Goal: Complete application form: Complete application form

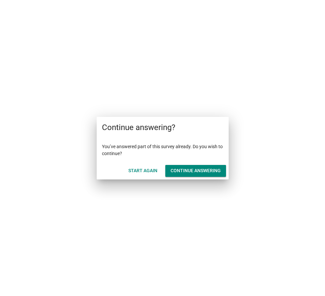
click at [180, 169] on div "Continue answering" at bounding box center [195, 170] width 50 height 7
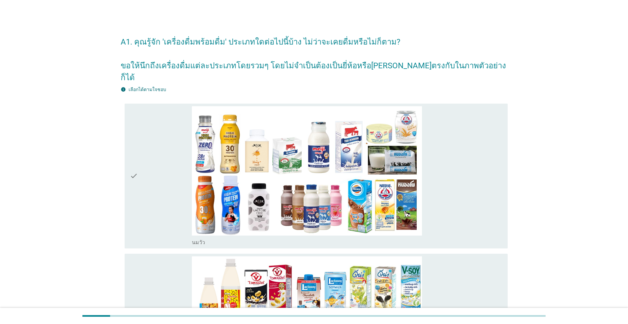
click at [150, 170] on div "check" at bounding box center [161, 176] width 62 height 140
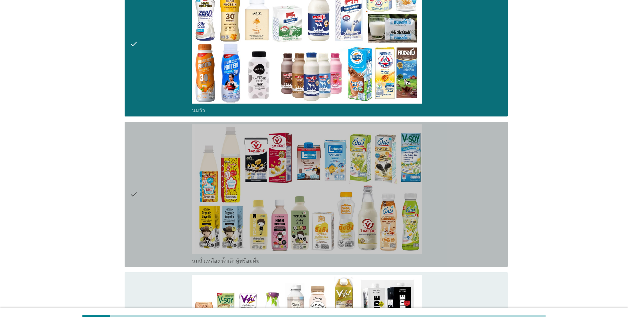
click at [151, 170] on div "check" at bounding box center [161, 194] width 62 height 140
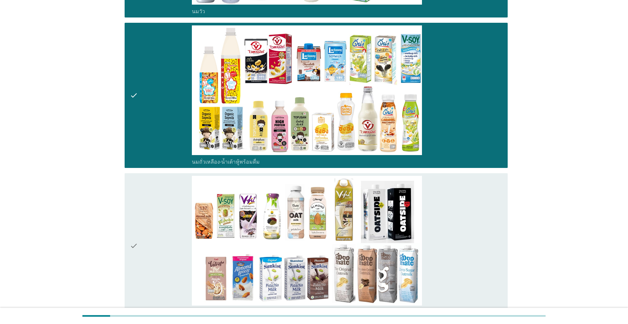
click at [150, 198] on div "check" at bounding box center [161, 246] width 62 height 140
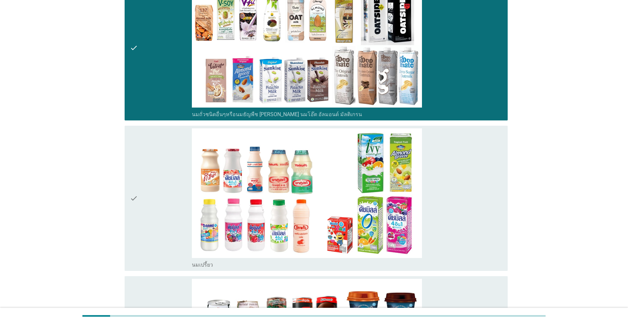
click at [151, 198] on div "check" at bounding box center [161, 198] width 62 height 140
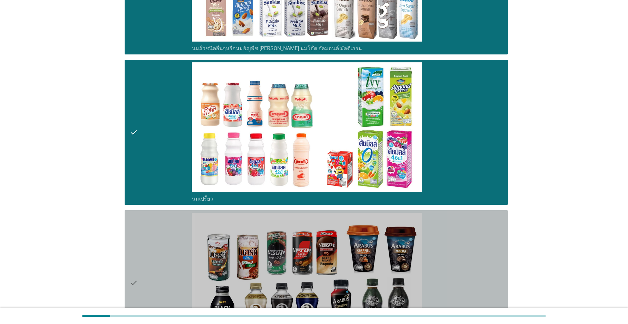
click at [152, 216] on div "check" at bounding box center [161, 283] width 62 height 140
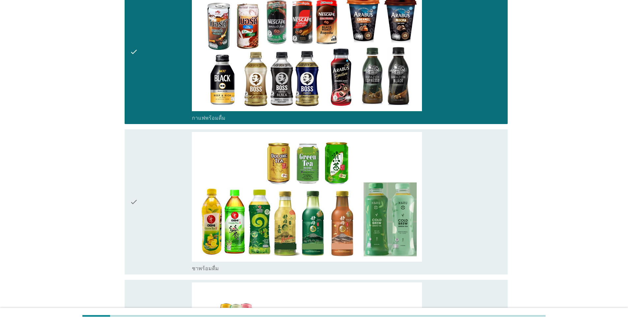
click at [159, 206] on div "check" at bounding box center [161, 202] width 62 height 140
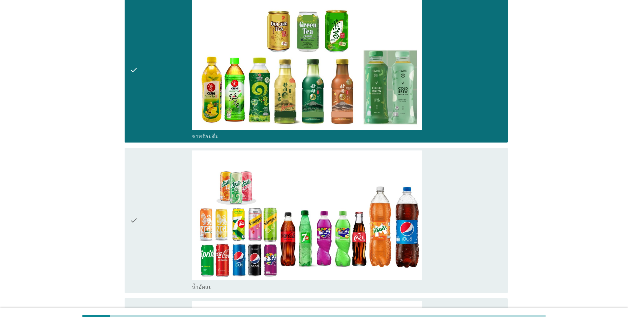
click at [160, 206] on div "check" at bounding box center [161, 220] width 62 height 140
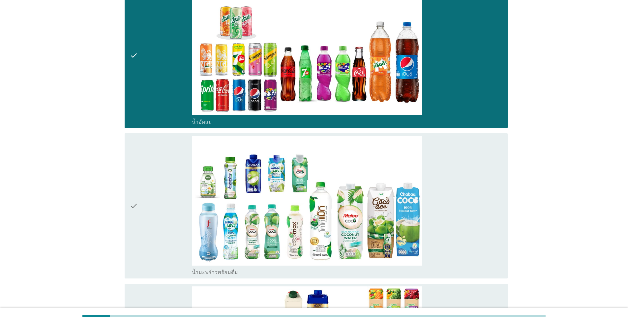
click at [160, 208] on div "check" at bounding box center [161, 206] width 62 height 140
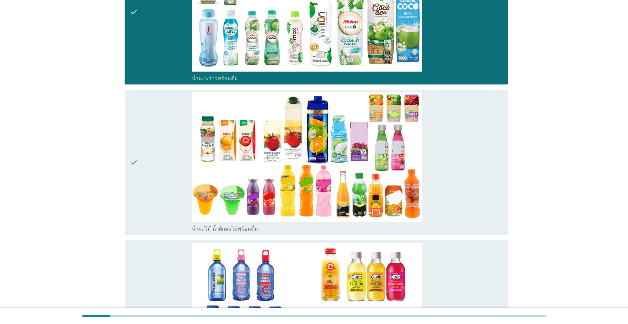
scroll to position [1219, 0]
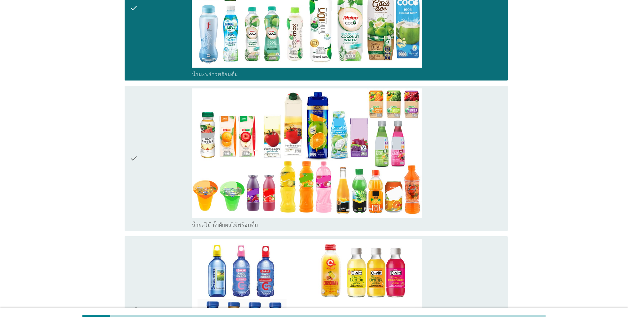
click at [161, 208] on div "check" at bounding box center [161, 158] width 62 height 140
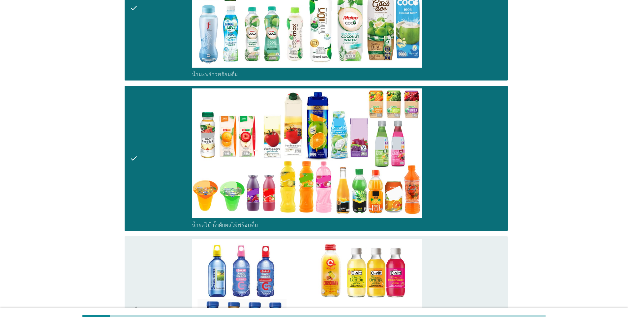
click at [165, 239] on div "check" at bounding box center [161, 309] width 62 height 140
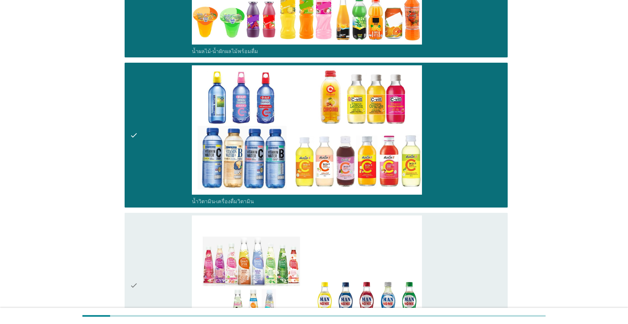
scroll to position [1483, 0]
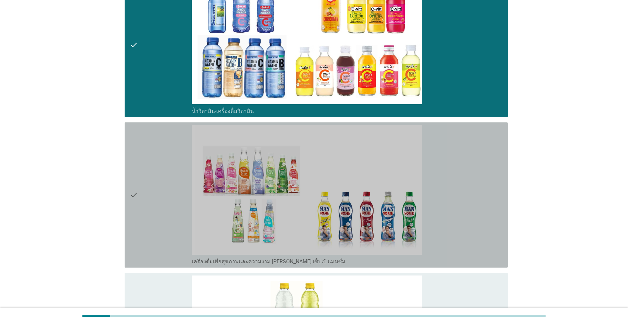
click at [169, 213] on div "check" at bounding box center [161, 195] width 62 height 140
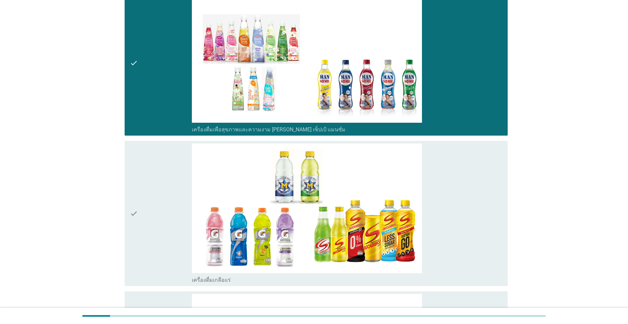
click at [177, 207] on div "check" at bounding box center [161, 213] width 62 height 140
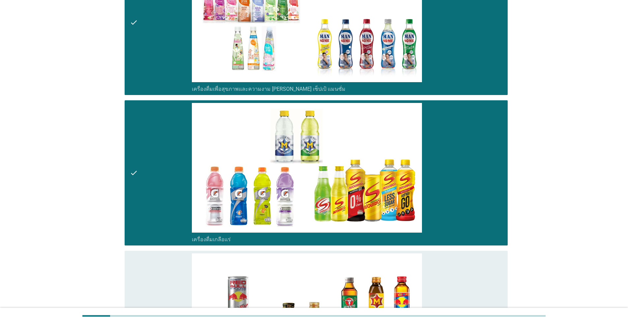
scroll to position [1780, 0]
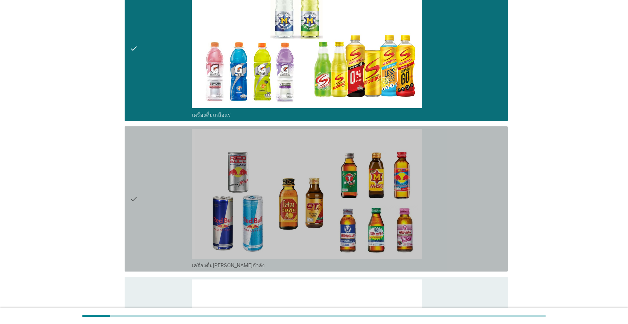
click at [176, 211] on div "check" at bounding box center [161, 199] width 62 height 140
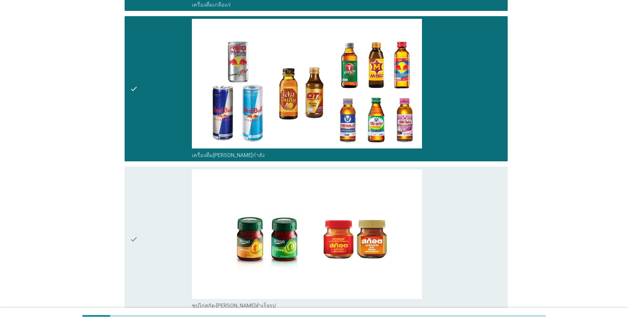
scroll to position [1944, 0]
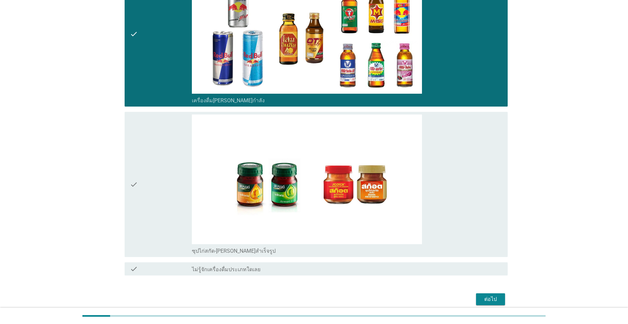
click at [168, 201] on div "check" at bounding box center [161, 184] width 62 height 140
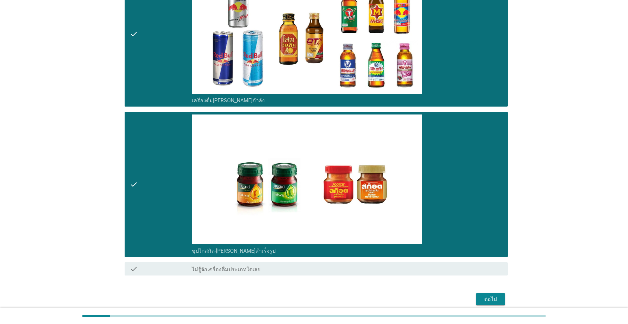
click at [324, 295] on div "ต่อไป" at bounding box center [490, 299] width 18 height 8
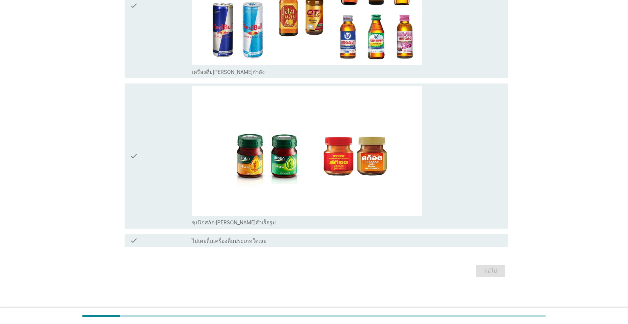
scroll to position [0, 0]
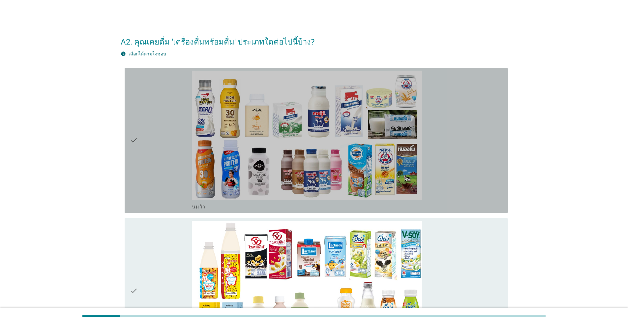
click at [153, 169] on div "check" at bounding box center [161, 141] width 62 height 140
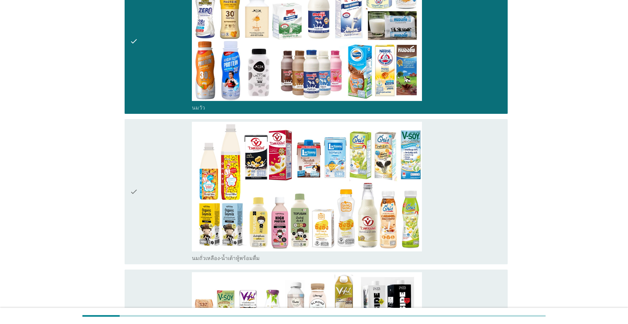
click at [155, 186] on div "check" at bounding box center [161, 192] width 62 height 140
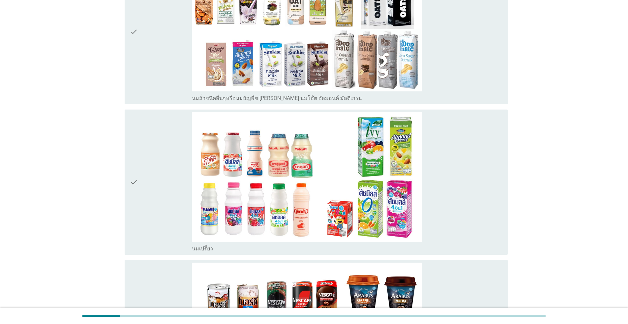
scroll to position [428, 0]
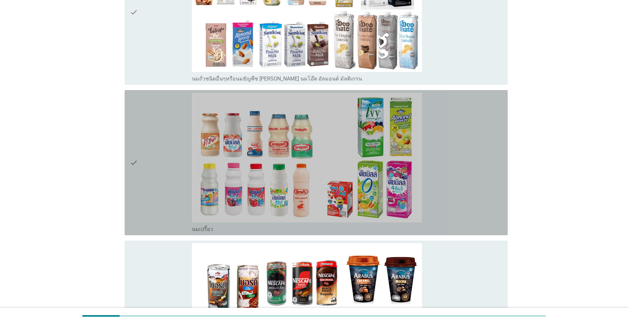
click at [156, 185] on div "check" at bounding box center [161, 163] width 62 height 140
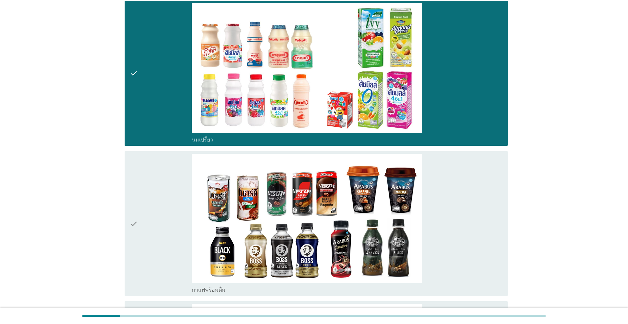
scroll to position [593, 0]
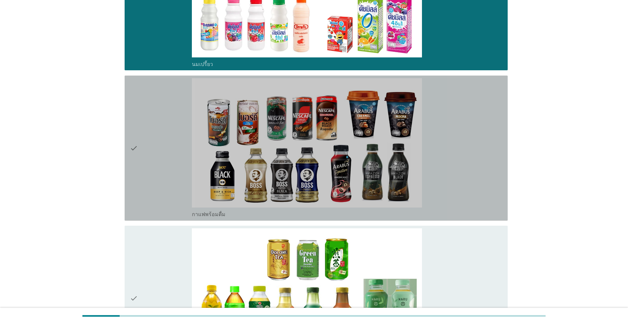
click at [156, 184] on div "check" at bounding box center [161, 148] width 62 height 140
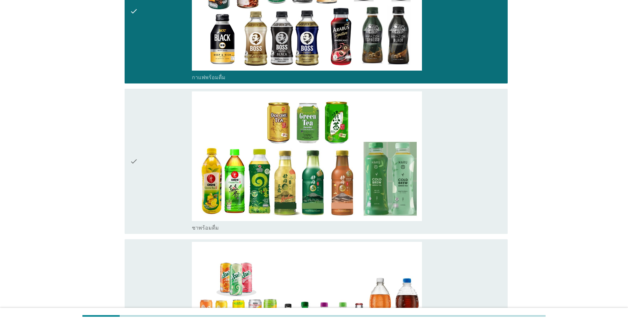
scroll to position [758, 0]
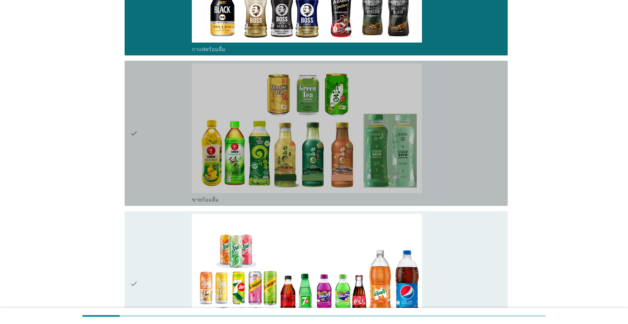
click at [158, 178] on div "check" at bounding box center [161, 133] width 62 height 140
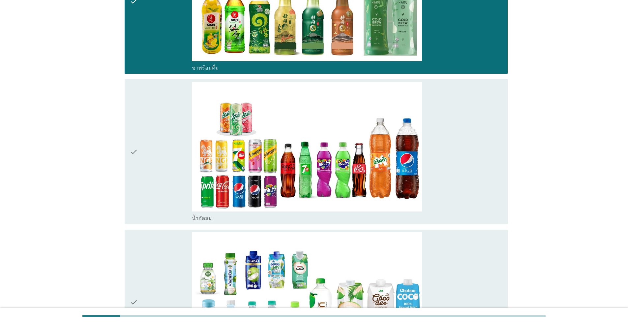
click at [158, 180] on div "check" at bounding box center [161, 152] width 62 height 140
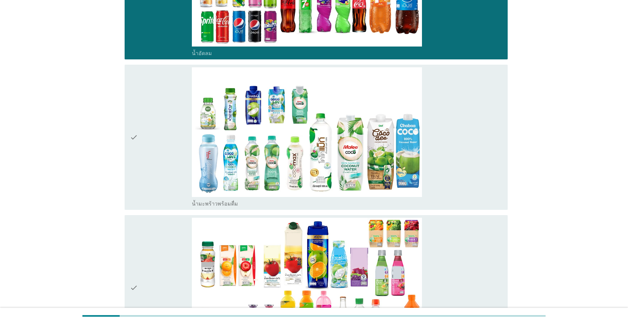
click at [158, 182] on div "check" at bounding box center [161, 137] width 62 height 140
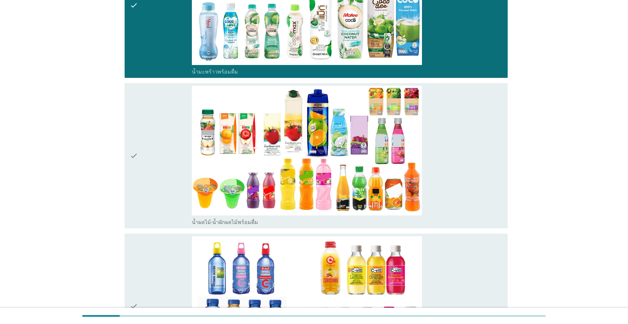
click at [158, 182] on div "check" at bounding box center [161, 156] width 62 height 140
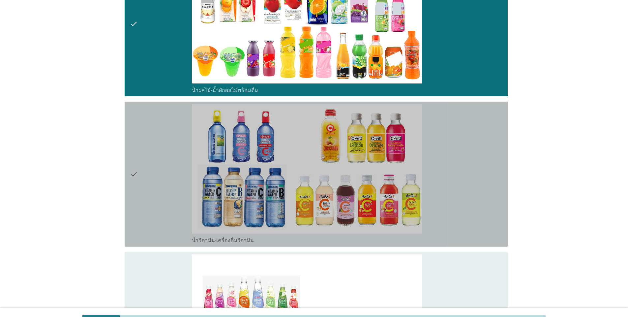
click at [158, 183] on div "check" at bounding box center [161, 174] width 62 height 140
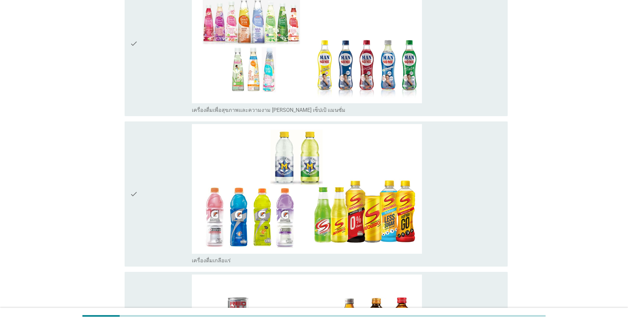
scroll to position [1648, 0]
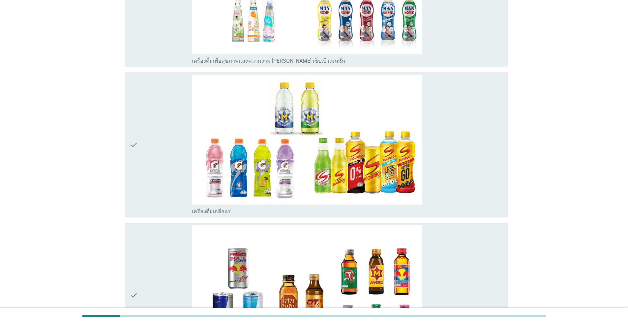
click at [158, 183] on div "check" at bounding box center [161, 145] width 62 height 140
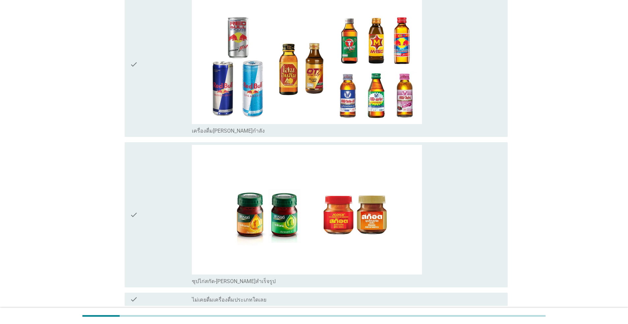
click at [158, 182] on div "check" at bounding box center [161, 215] width 62 height 140
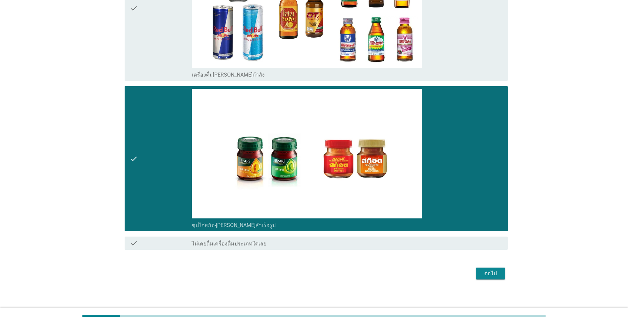
scroll to position [1937, 0]
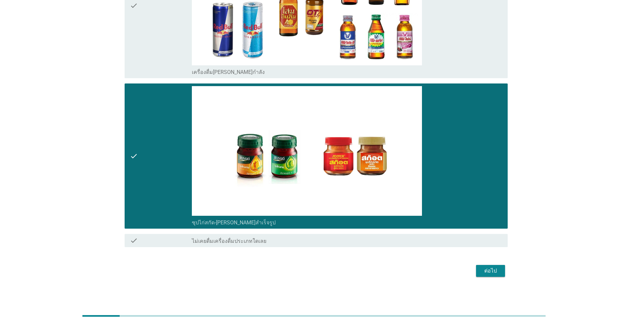
click at [324, 270] on div "ต่อไป" at bounding box center [490, 271] width 18 height 8
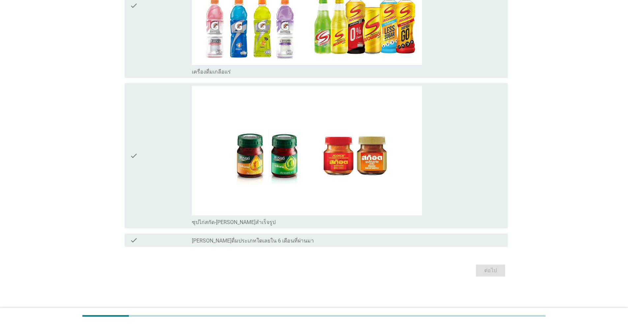
scroll to position [0, 0]
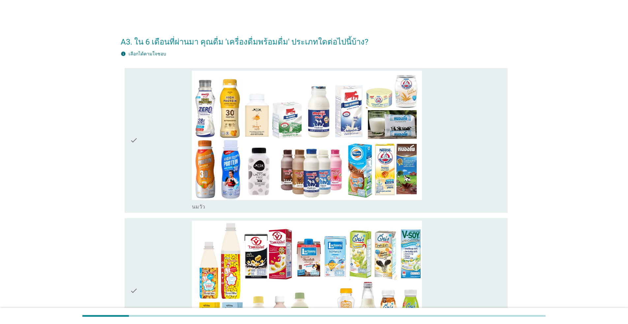
click at [169, 166] on div "check" at bounding box center [161, 141] width 62 height 140
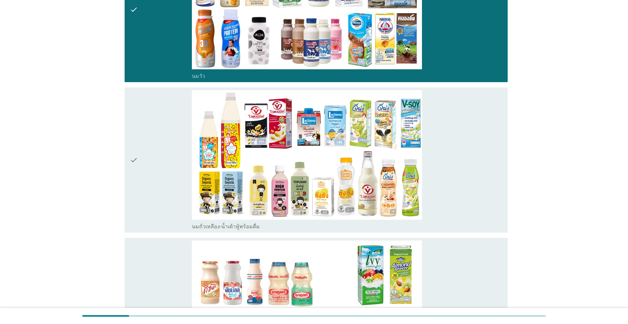
scroll to position [132, 0]
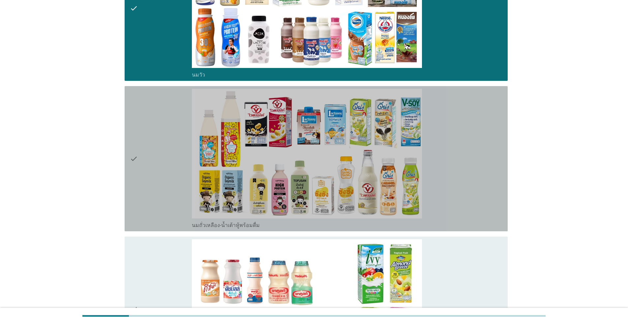
click at [169, 164] on div "check" at bounding box center [161, 159] width 62 height 140
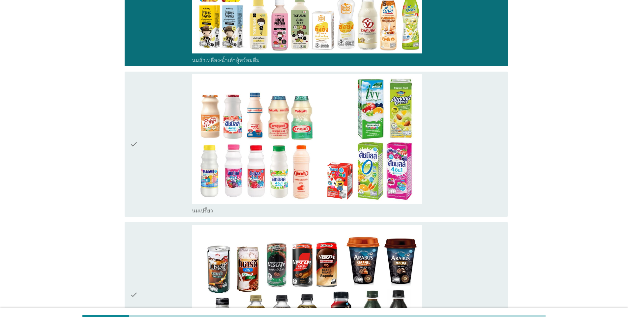
click at [166, 163] on div "check" at bounding box center [161, 144] width 62 height 140
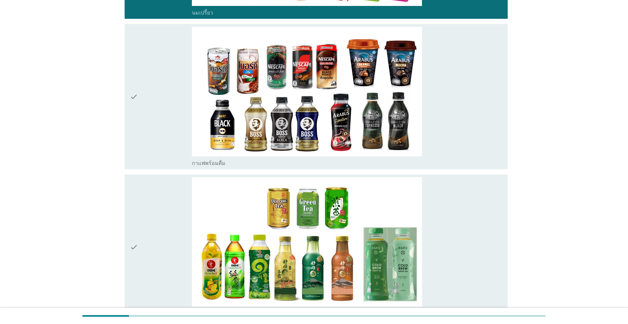
click at [149, 135] on div "check" at bounding box center [161, 97] width 62 height 140
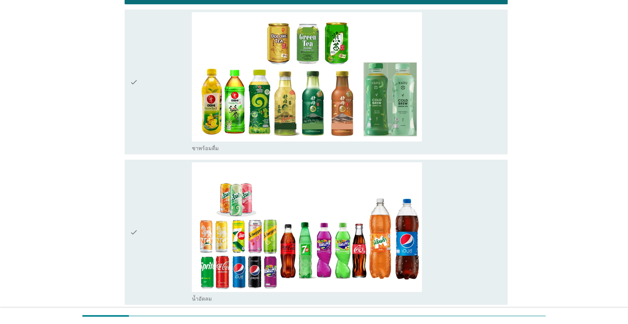
click at [149, 139] on div "check" at bounding box center [161, 82] width 62 height 140
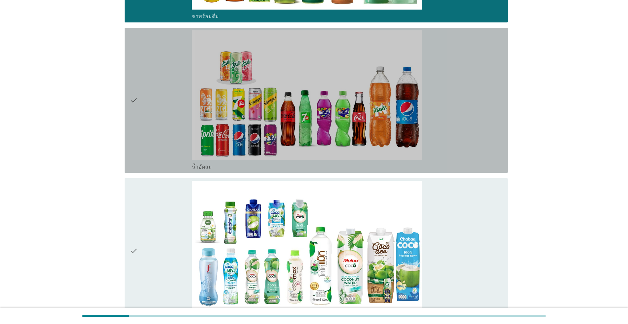
click at [151, 149] on div "check" at bounding box center [161, 100] width 62 height 140
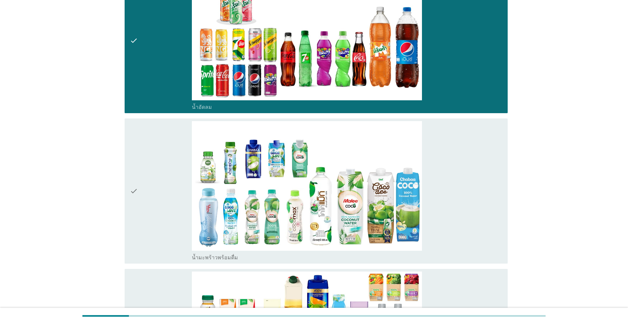
scroll to position [956, 0]
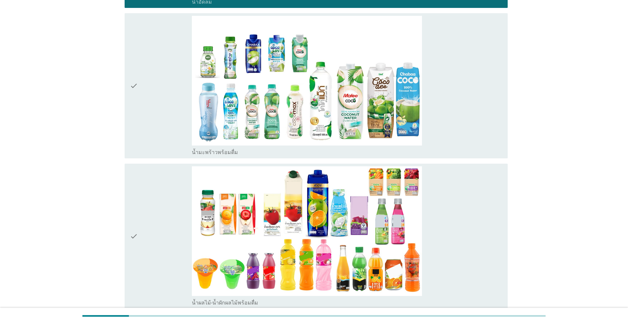
click at [152, 149] on div "check" at bounding box center [161, 86] width 62 height 140
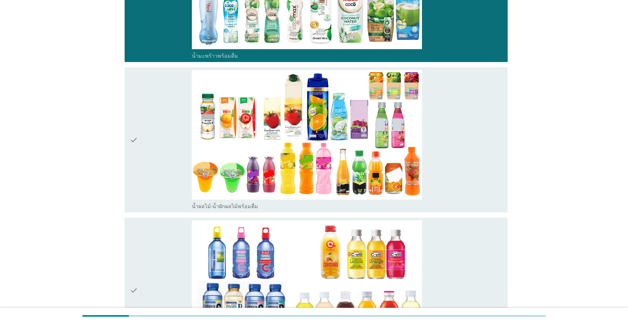
scroll to position [1088, 0]
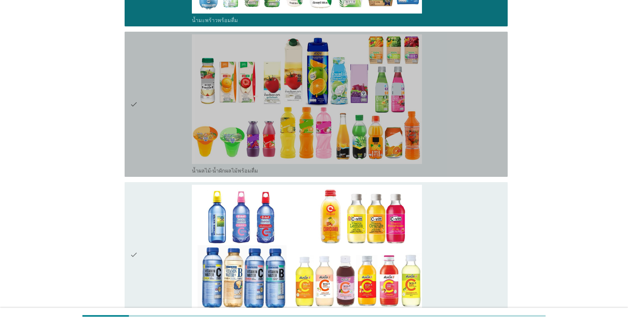
click at [154, 144] on div "check" at bounding box center [161, 104] width 62 height 140
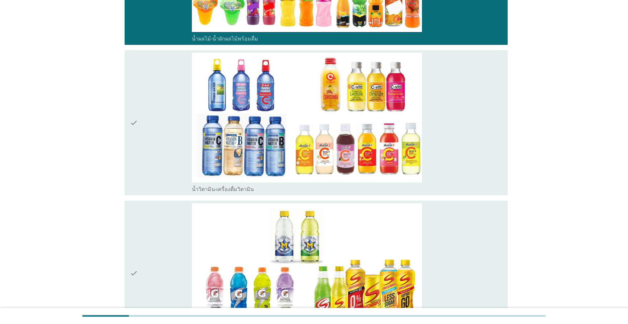
click at [155, 149] on div "check" at bounding box center [161, 123] width 62 height 140
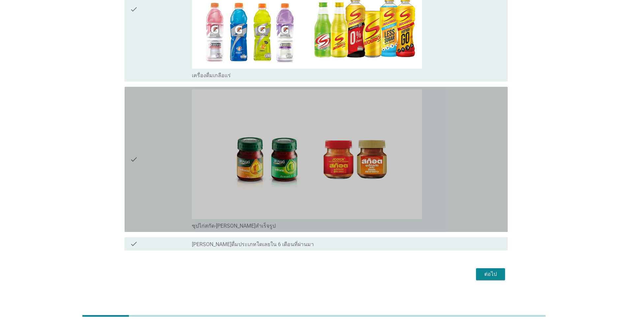
click at [155, 150] on div "check" at bounding box center [161, 159] width 62 height 140
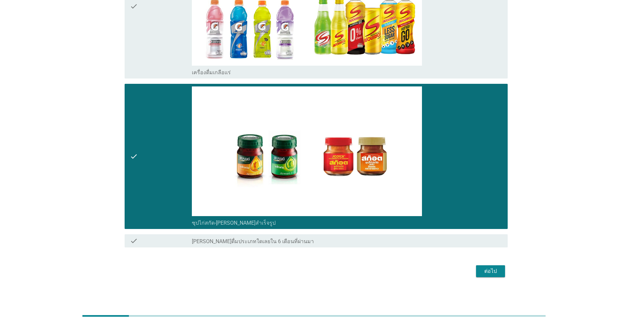
scroll to position [1487, 0]
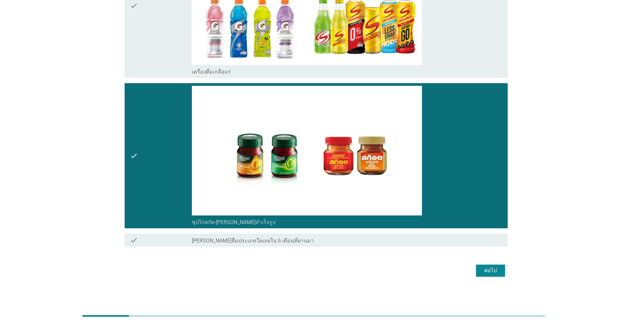
click at [324, 268] on div "ต่อไป" at bounding box center [490, 270] width 18 height 8
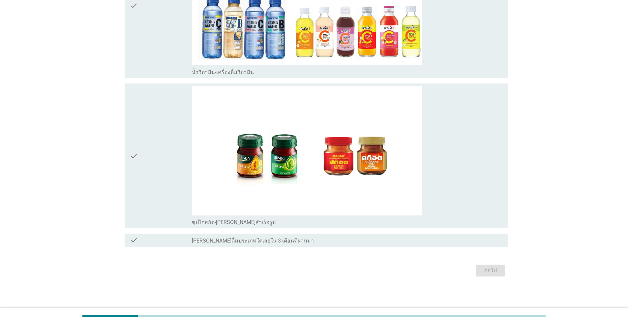
scroll to position [0, 0]
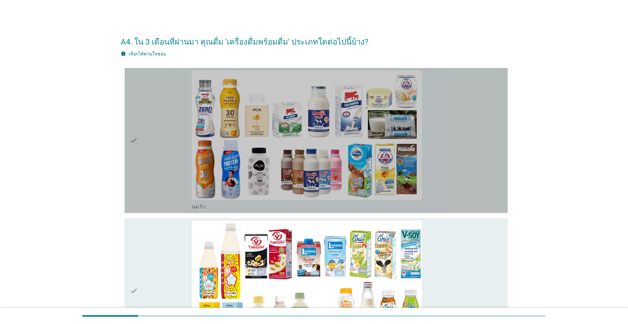
click at [178, 182] on div "check" at bounding box center [161, 141] width 62 height 140
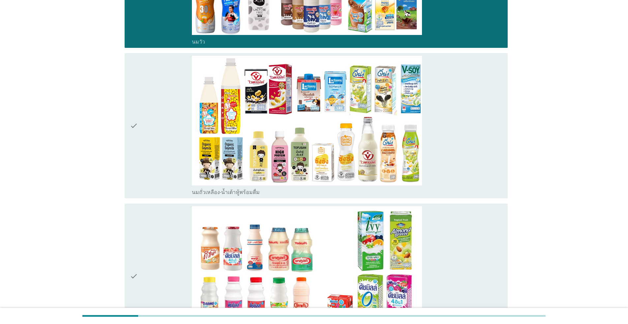
click at [179, 183] on div "check" at bounding box center [161, 126] width 62 height 140
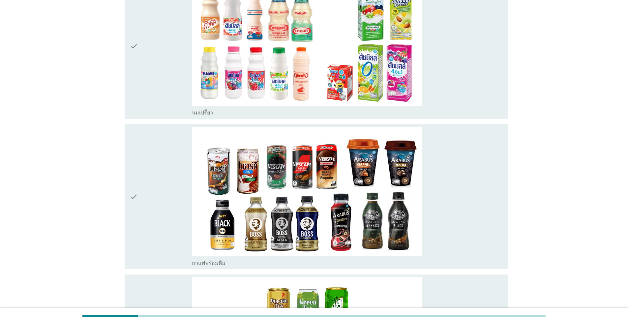
scroll to position [395, 0]
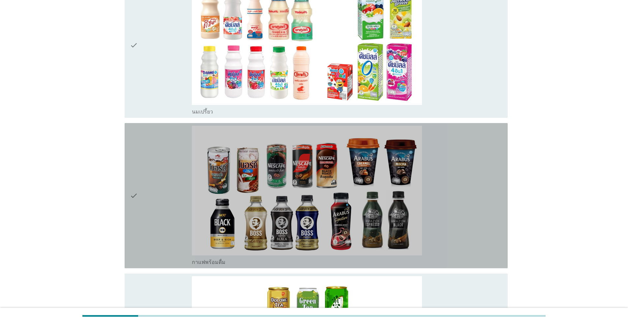
click at [162, 198] on div "check" at bounding box center [161, 196] width 62 height 140
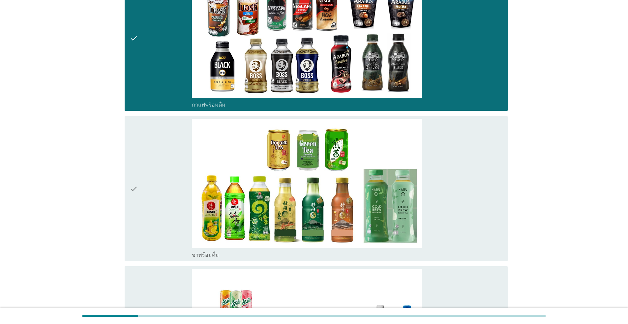
scroll to position [560, 0]
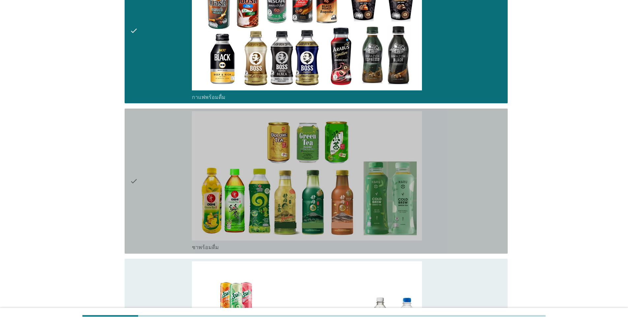
click at [163, 196] on div "check" at bounding box center [161, 181] width 62 height 140
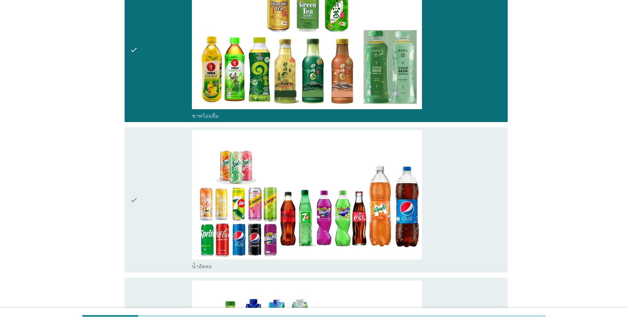
scroll to position [692, 0]
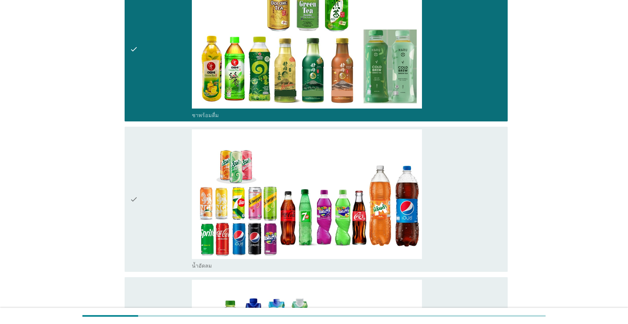
click at [164, 196] on div "check" at bounding box center [161, 199] width 62 height 140
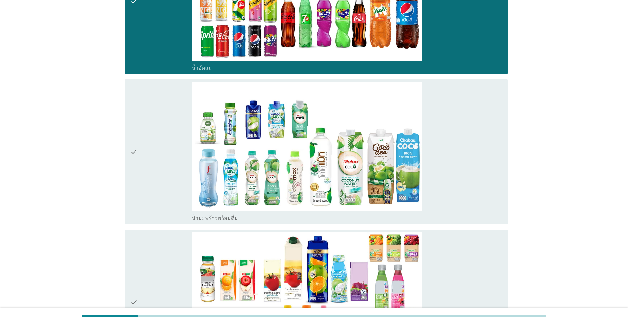
click at [169, 191] on div "check" at bounding box center [161, 152] width 62 height 140
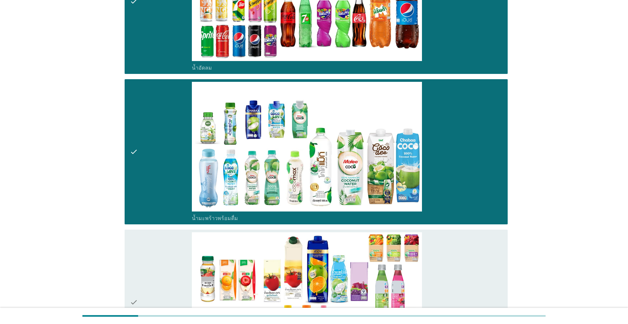
scroll to position [1055, 0]
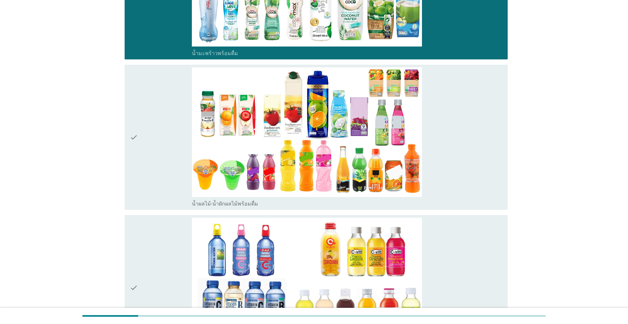
click at [164, 182] on div "check" at bounding box center [161, 137] width 62 height 140
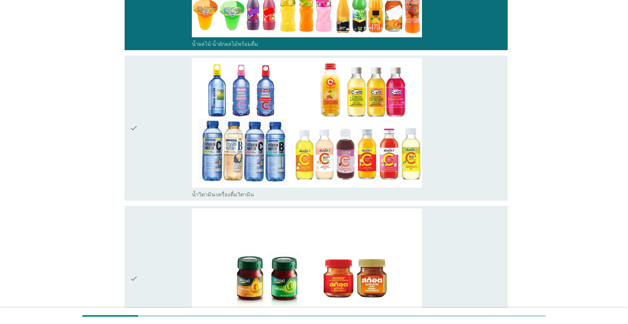
scroll to position [1219, 0]
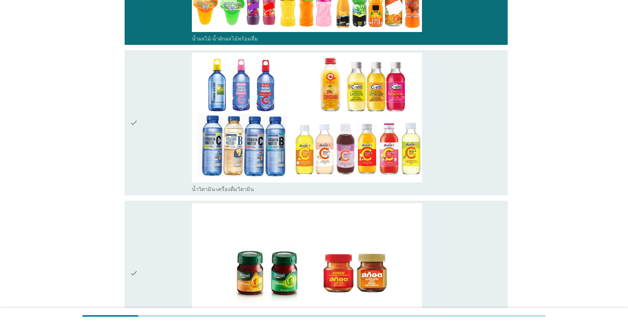
click at [162, 166] on div "check" at bounding box center [161, 123] width 62 height 140
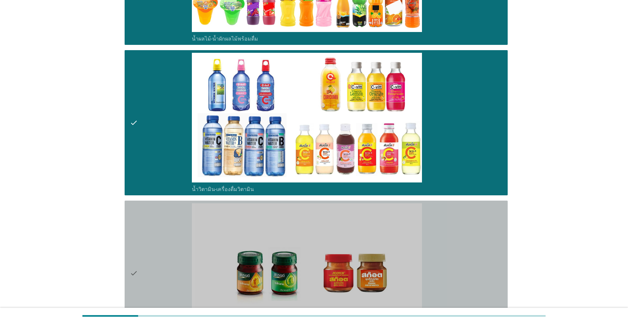
click at [168, 227] on div "check" at bounding box center [161, 273] width 62 height 140
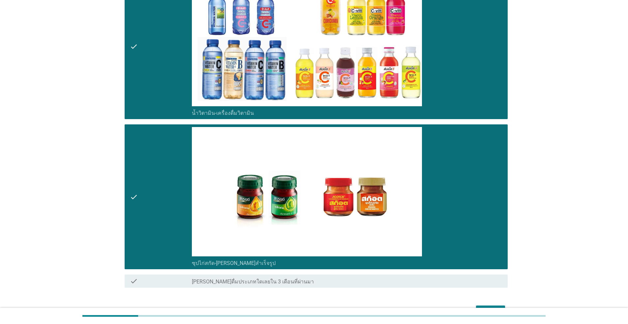
scroll to position [1336, 0]
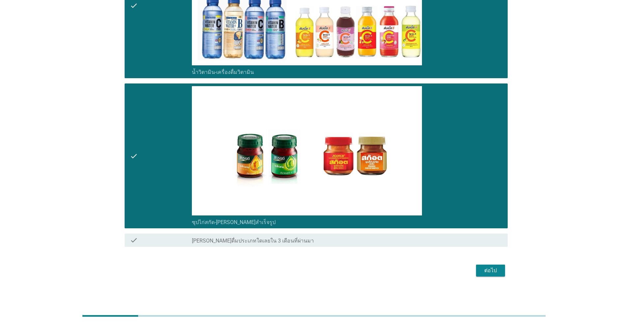
click at [324, 269] on div "ต่อไป" at bounding box center [490, 270] width 18 height 8
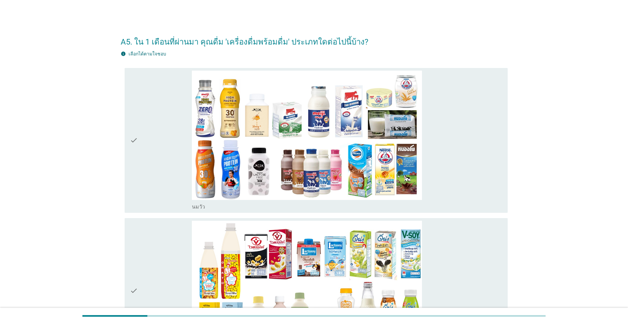
click at [162, 171] on div "check" at bounding box center [161, 141] width 62 height 140
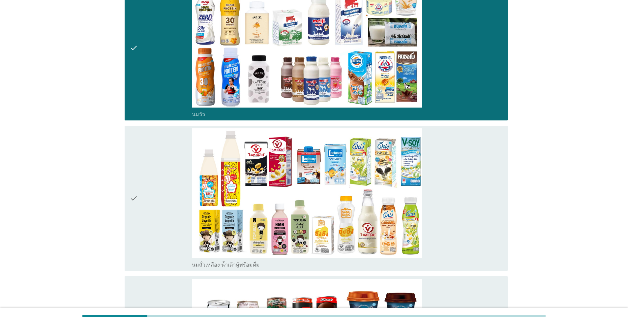
scroll to position [99, 0]
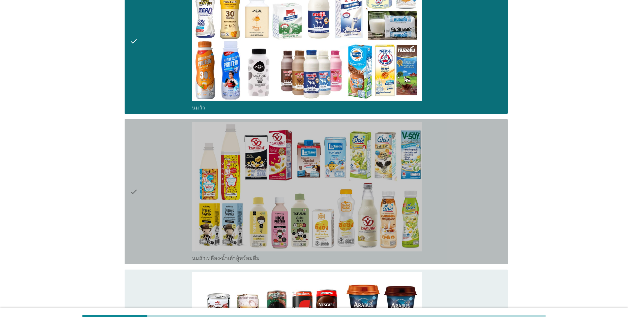
click at [154, 189] on div "check" at bounding box center [161, 192] width 62 height 140
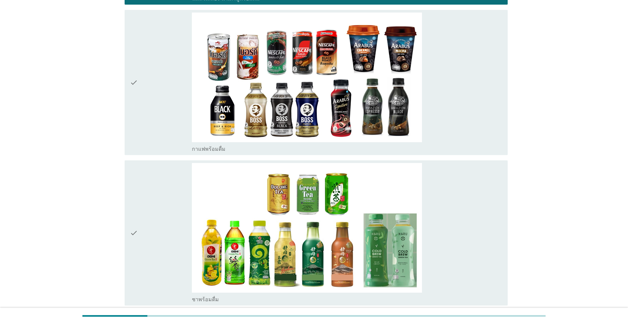
scroll to position [395, 0]
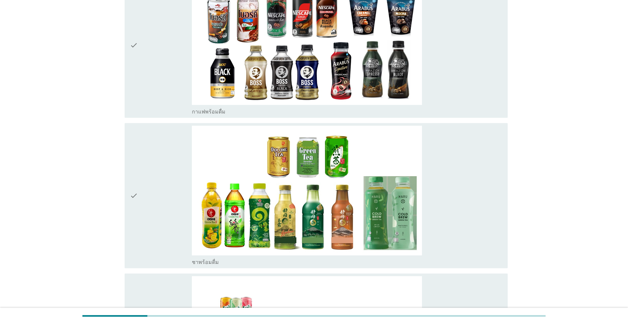
click at [155, 188] on div "check" at bounding box center [161, 196] width 62 height 140
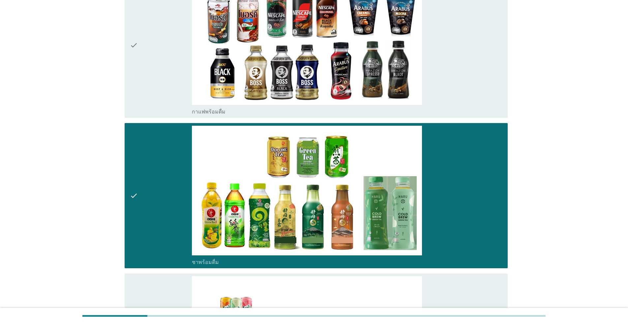
scroll to position [527, 0]
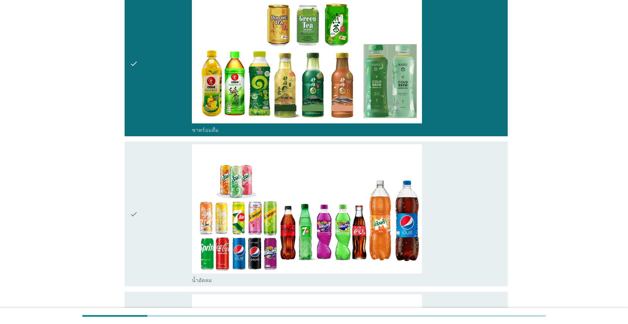
click at [155, 188] on div "check" at bounding box center [161, 214] width 62 height 140
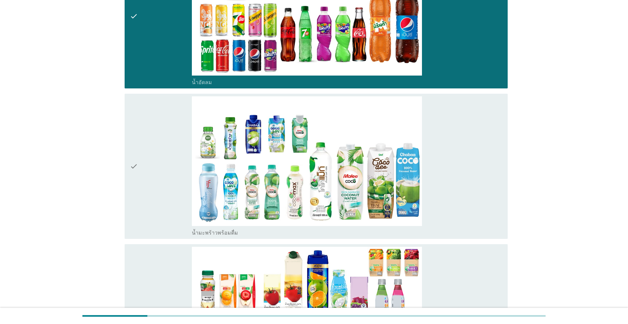
click at [156, 188] on div "check" at bounding box center [161, 166] width 62 height 140
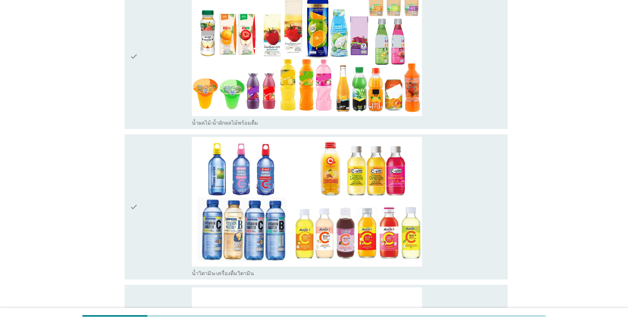
scroll to position [989, 0]
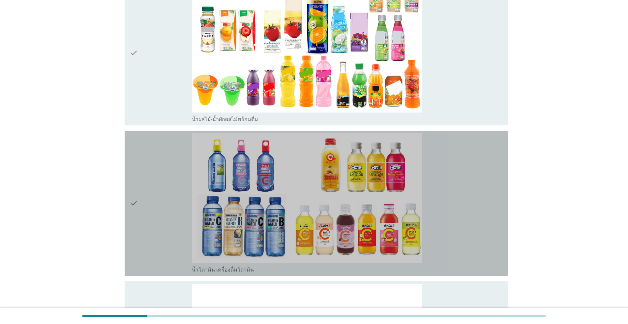
click at [166, 201] on div "check" at bounding box center [161, 203] width 62 height 140
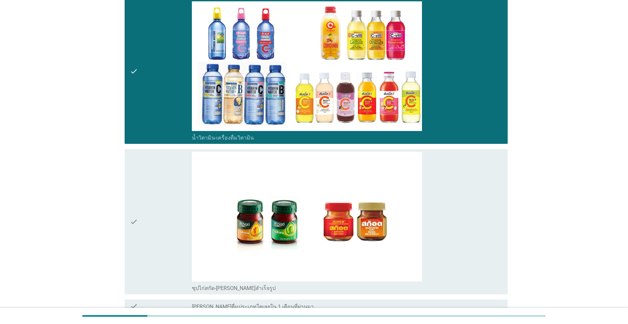
click at [166, 201] on div "check" at bounding box center [161, 222] width 62 height 140
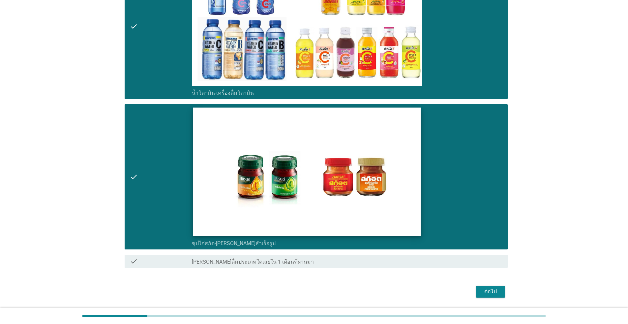
scroll to position [1186, 0]
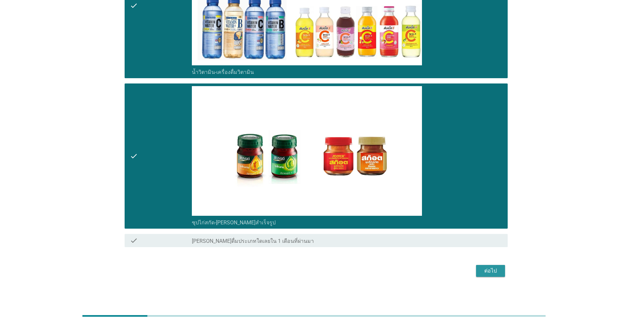
click at [324, 268] on div "ต่อไป" at bounding box center [490, 271] width 18 height 8
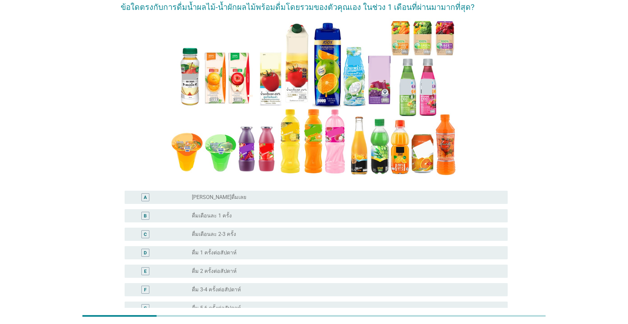
scroll to position [66, 0]
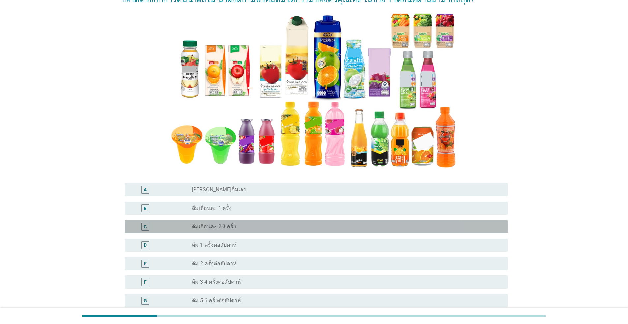
click at [262, 228] on div "radio_button_unchecked ดื่มเดือนละ 2-3 ครั้ง" at bounding box center [344, 226] width 305 height 7
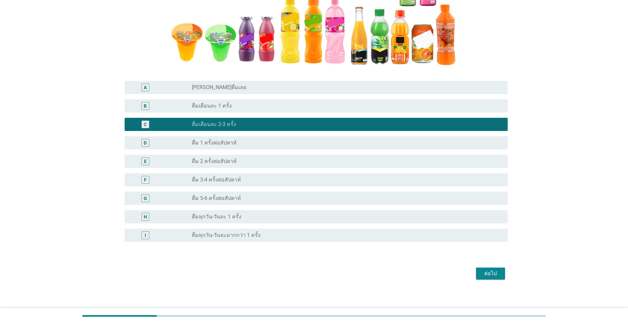
scroll to position [171, 0]
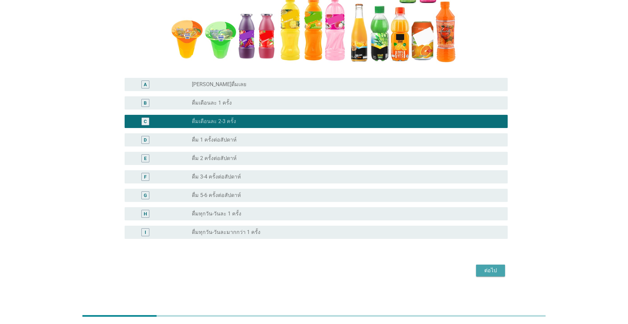
click at [324, 271] on div "ต่อไป" at bounding box center [490, 270] width 18 height 8
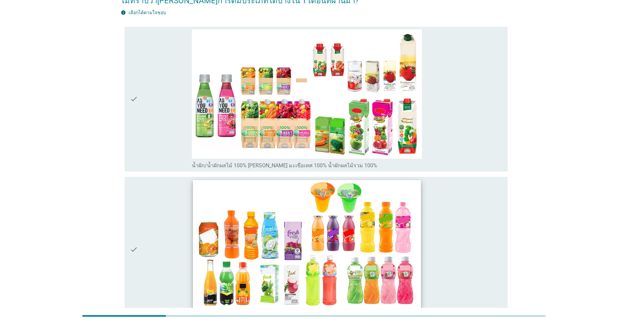
scroll to position [66, 0]
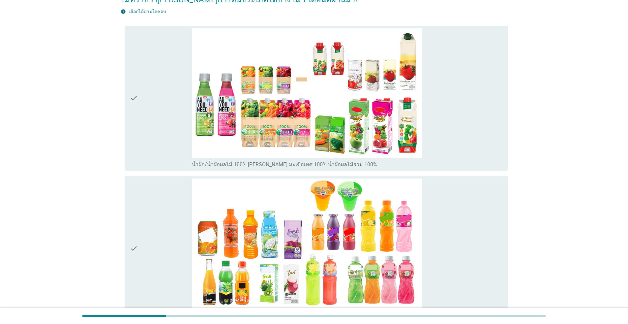
click at [168, 223] on div "check" at bounding box center [161, 248] width 62 height 140
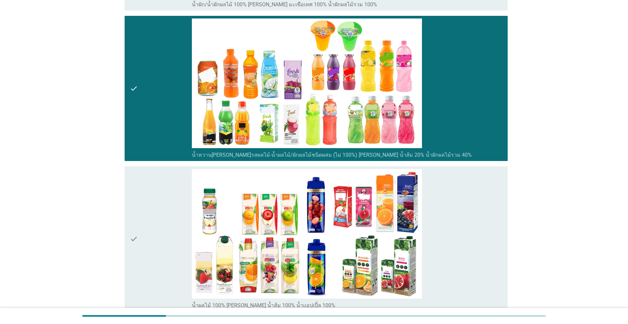
scroll to position [297, 0]
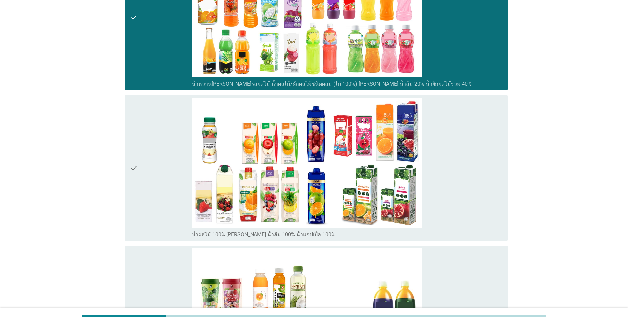
click at [165, 213] on div "check" at bounding box center [161, 168] width 62 height 140
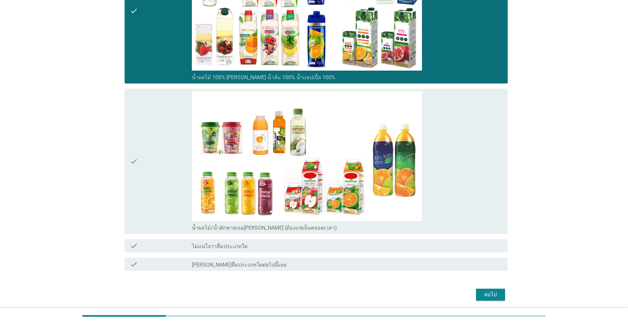
scroll to position [477, 0]
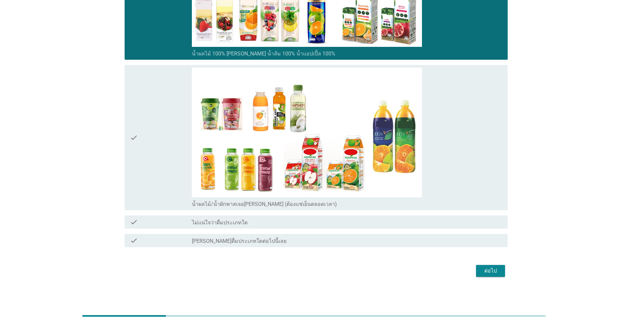
click at [161, 188] on div "check" at bounding box center [161, 138] width 62 height 140
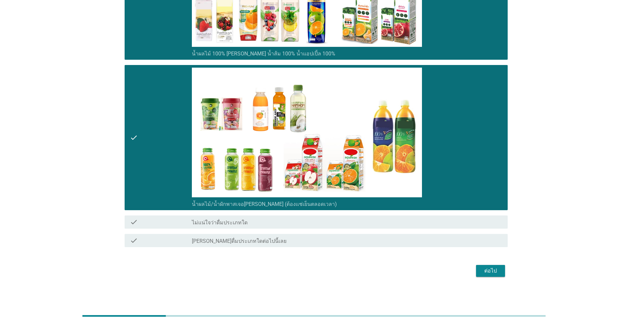
click at [324, 271] on button "ต่อไป" at bounding box center [490, 271] width 29 height 12
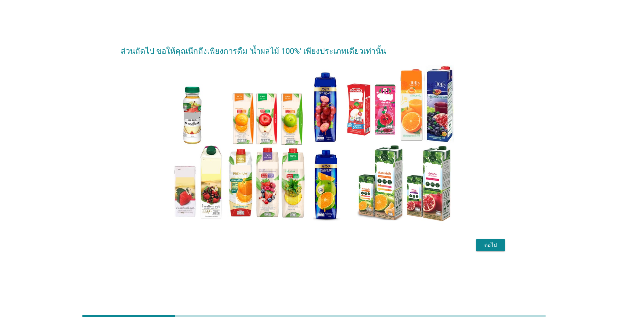
scroll to position [0, 0]
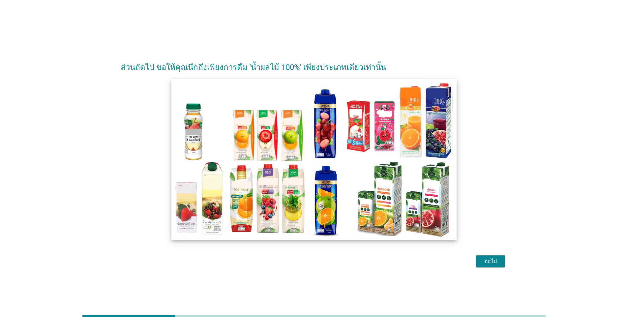
click at [319, 232] on img at bounding box center [313, 159] width 285 height 160
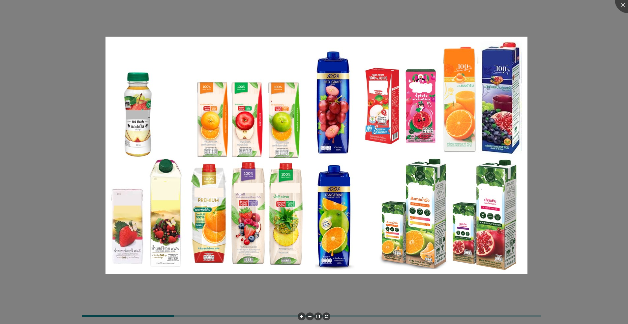
click at [324, 279] on div at bounding box center [314, 162] width 628 height 324
click at [324, 3] on div at bounding box center [628, 0] width 26 height 26
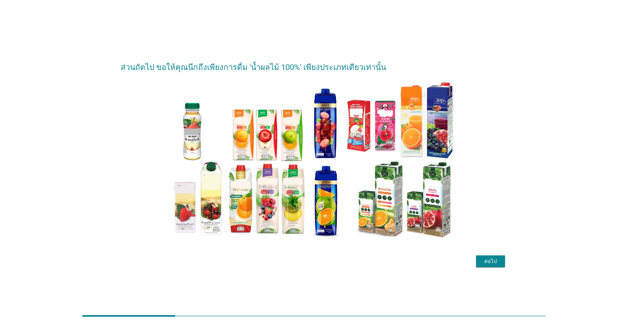
click at [324, 260] on div "ต่อไป" at bounding box center [490, 261] width 18 height 8
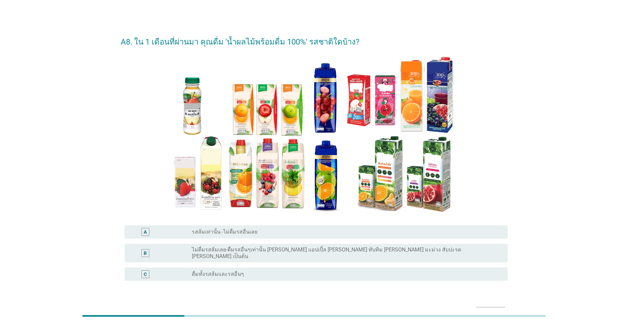
click at [243, 234] on label "รสส้มเท่านั้น -ไม่ดื่มรสอื่นเลย" at bounding box center [225, 231] width 66 height 7
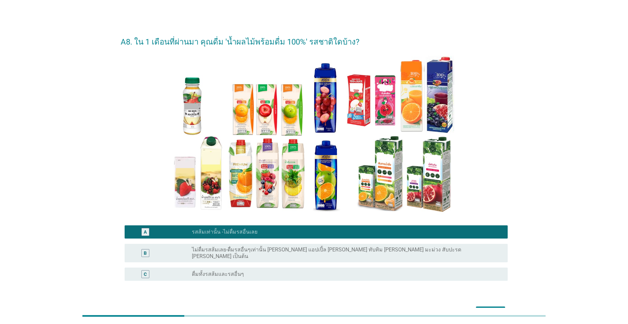
click at [324, 296] on button "ต่อไป" at bounding box center [490, 312] width 29 height 12
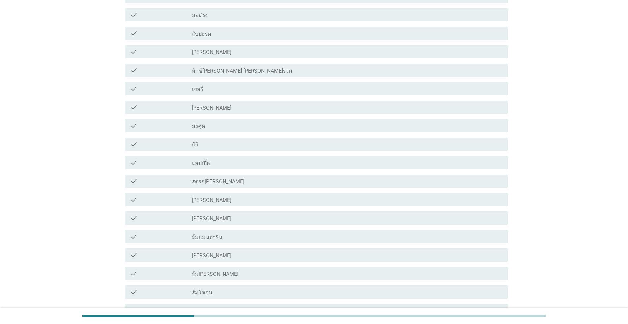
scroll to position [264, 0]
click at [249, 275] on div "check_box_outline_blank ส้ม[PERSON_NAME]" at bounding box center [347, 273] width 310 height 8
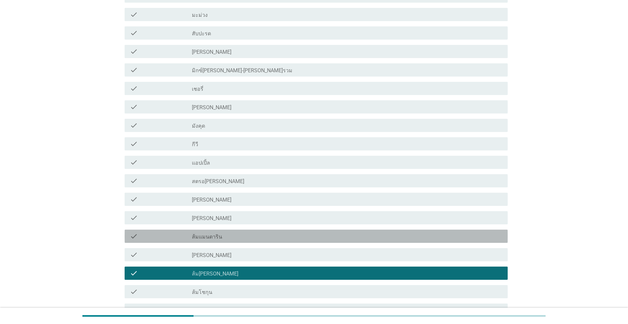
drag, startPoint x: 246, startPoint y: 238, endPoint x: 246, endPoint y: 243, distance: 4.6
click at [246, 238] on div "check_box_outline_blank ส้มแมนดาริน" at bounding box center [347, 236] width 310 height 8
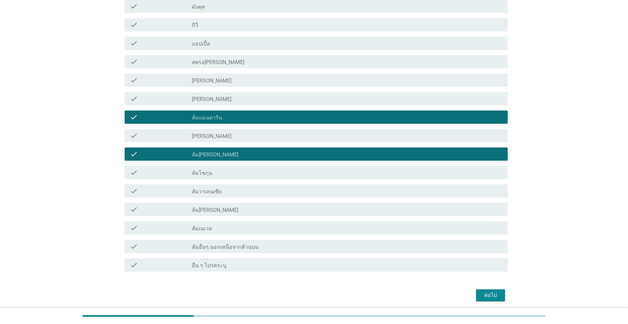
scroll to position [407, 0]
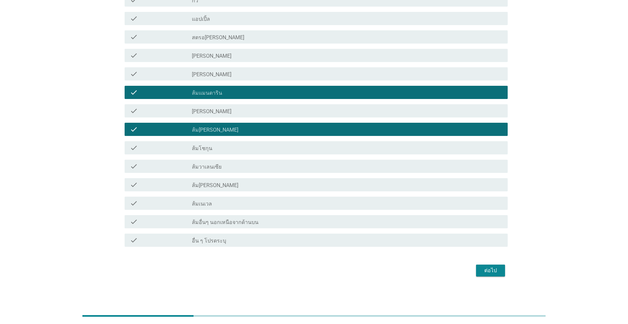
click at [324, 272] on div "ต่อไป" at bounding box center [490, 270] width 18 height 8
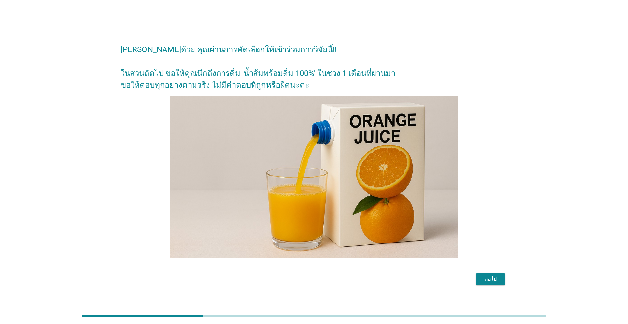
click at [324, 277] on div "ต่อไป" at bounding box center [490, 279] width 18 height 8
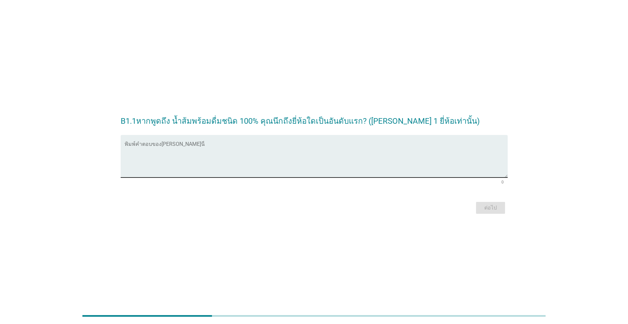
drag, startPoint x: 117, startPoint y: 147, endPoint x: 131, endPoint y: 150, distance: 13.8
click at [118, 147] on div "B1.1หากพูดถึง น้ำส้มพร้อมดื่มชนิด 100% คุณนึกถึงยี่ห้อใดเป็นอันดับแรก? ([PERSON…" at bounding box center [313, 162] width 397 height 118
click at [148, 153] on textarea "พิมพ์คำตอบของคุณ ที่นี่" at bounding box center [316, 160] width 383 height 35
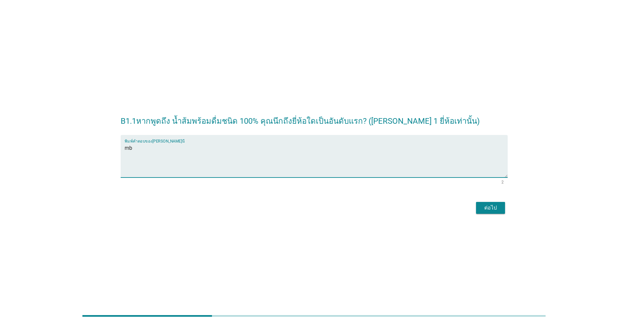
type textarea "m"
type textarea "ทิปโก้"
click at [324, 210] on button "ต่อไป" at bounding box center [490, 208] width 29 height 12
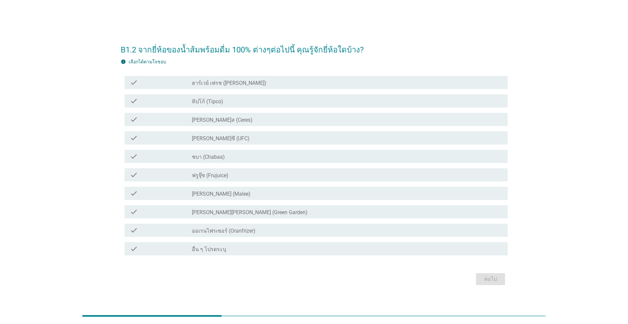
click at [215, 100] on label "ทิปโก้ (Tipco)" at bounding box center [207, 101] width 31 height 7
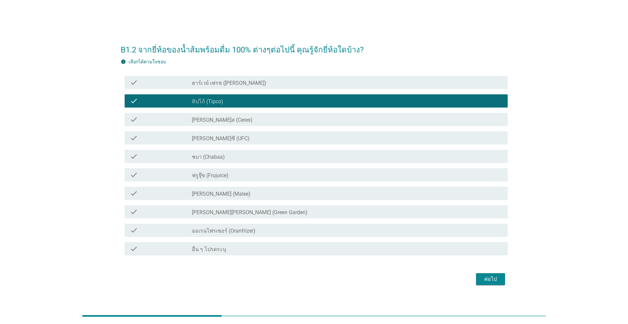
click at [226, 139] on div "check_box_outline_blank [PERSON_NAME]ซี (UFC)" at bounding box center [347, 138] width 310 height 8
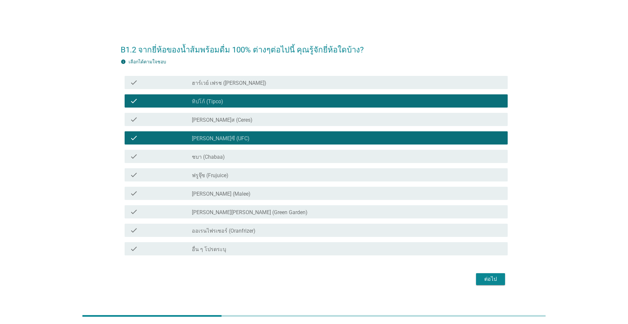
drag, startPoint x: 226, startPoint y: 154, endPoint x: 228, endPoint y: 162, distance: 7.8
click at [226, 155] on div "check_box_outline_blank ชบา (Chabaa)" at bounding box center [347, 156] width 310 height 8
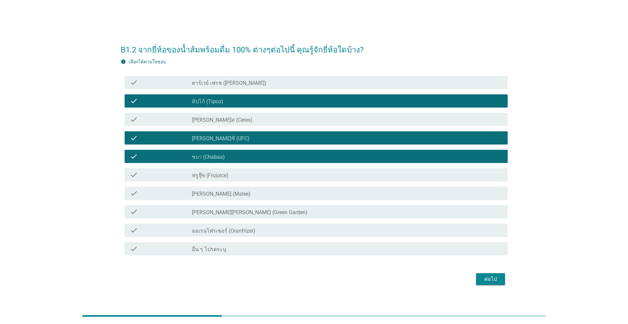
click at [236, 193] on div "check_box_outline_blank [PERSON_NAME] (Malee)" at bounding box center [347, 193] width 310 height 8
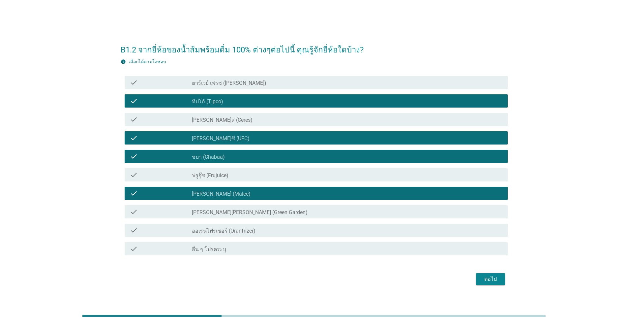
click at [252, 211] on label "[PERSON_NAME][PERSON_NAME] (Green Garden)" at bounding box center [250, 212] width 116 height 7
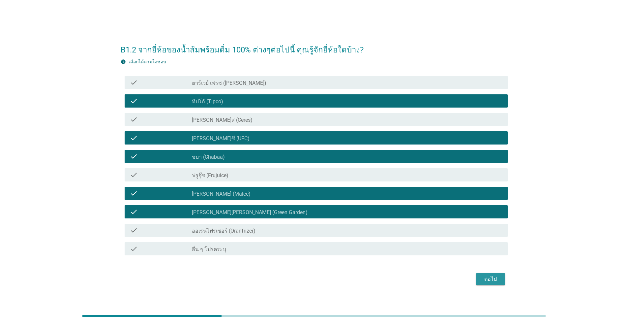
click at [324, 279] on div "ต่อไป" at bounding box center [490, 279] width 18 height 8
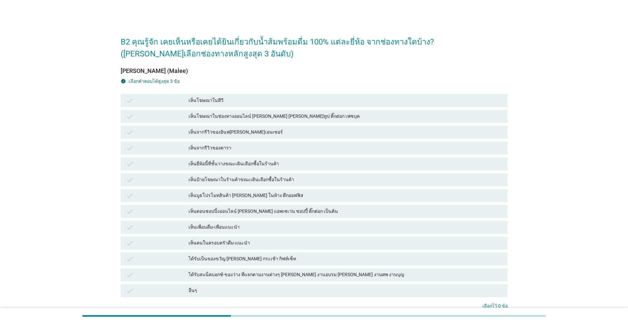
click at [208, 101] on div "เห็นโฆษณาในทีวี" at bounding box center [346, 101] width 314 height 8
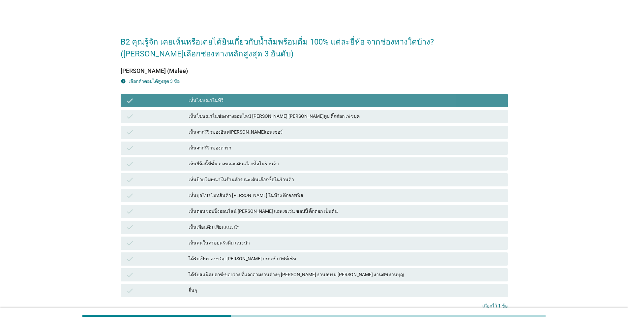
click at [208, 101] on div "เห็นโฆษณาในทีวี" at bounding box center [346, 101] width 314 height 8
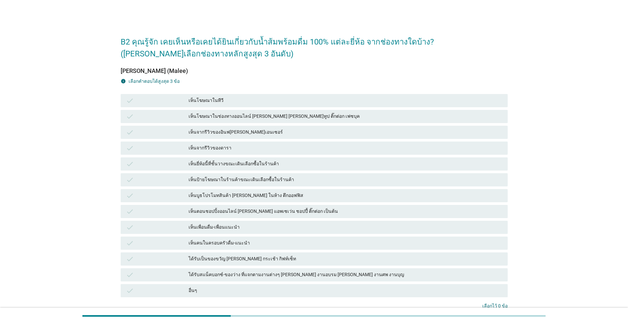
click at [208, 113] on div "เห็นโฆษณาในช่องทางออนไลน์ [PERSON_NAME] [PERSON_NAME]ทูป ติ๊กต่อก เฟซบุค" at bounding box center [346, 116] width 314 height 8
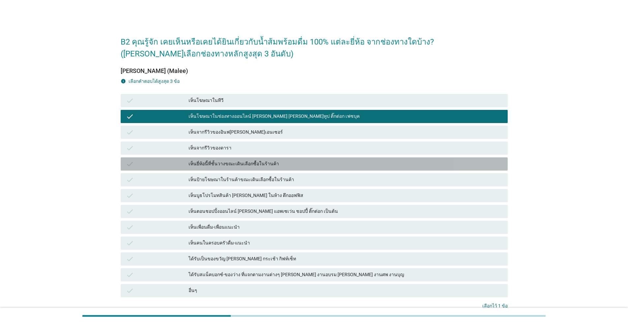
click at [210, 162] on div "เห็นยี่ห้อนี้ที่ชั้นวางขณะเดินเลือกซื้อในร้านค้า" at bounding box center [346, 164] width 314 height 8
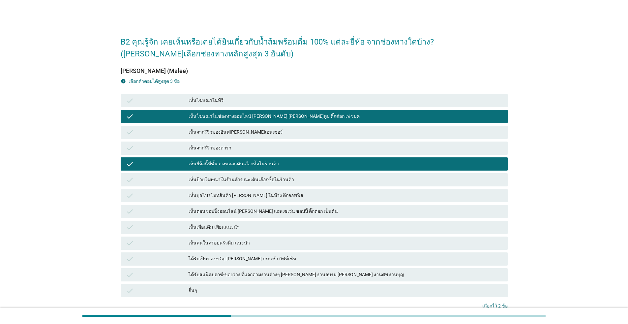
click at [210, 181] on div "เห็นป้ายโฆษณาในร้านค้าขณะเดินเลือกซื้อในร้านค้า" at bounding box center [346, 180] width 314 height 8
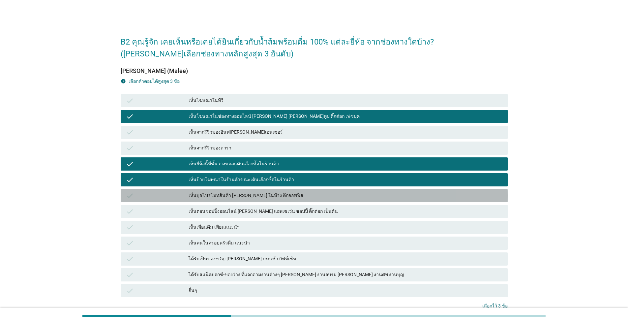
click at [217, 198] on div "เห็นบูธโปรโมทสินค้า [PERSON_NAME] ในห้าง ตึกออฟฟิส" at bounding box center [346, 195] width 314 height 8
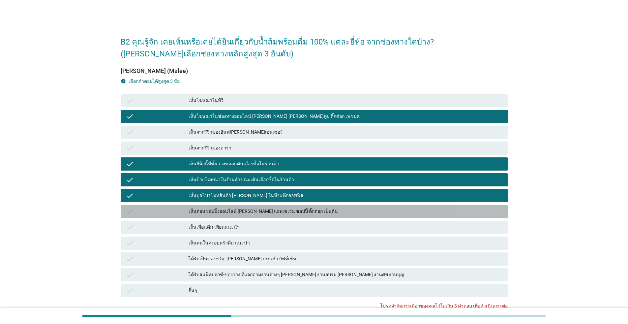
click at [271, 211] on div "เห็นตอนชอปปิ้งออนไลน์ [PERSON_NAME] แอพเซเว่น ชอปปี้ ติ๊กต่อก เป็นต้น" at bounding box center [346, 211] width 314 height 8
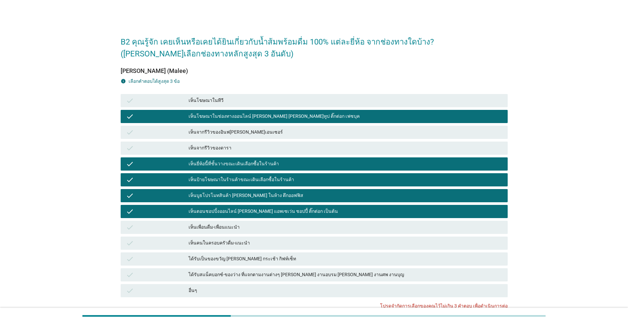
click at [264, 258] on div "ได้รับเป็นของขวัญ [PERSON_NAME] กระเช้า กิฟท์เซ็ท" at bounding box center [346, 259] width 314 height 8
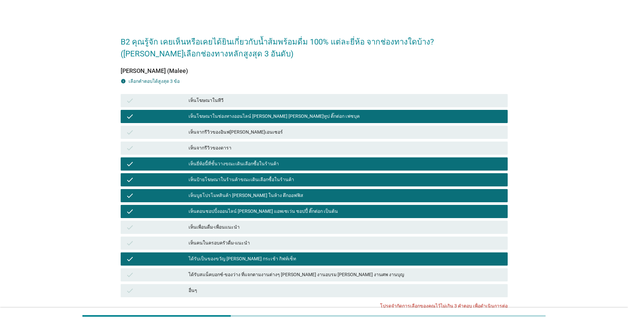
click at [268, 244] on div "เห็นคนในครอบครัวดื่ม-แนะนำ" at bounding box center [346, 243] width 314 height 8
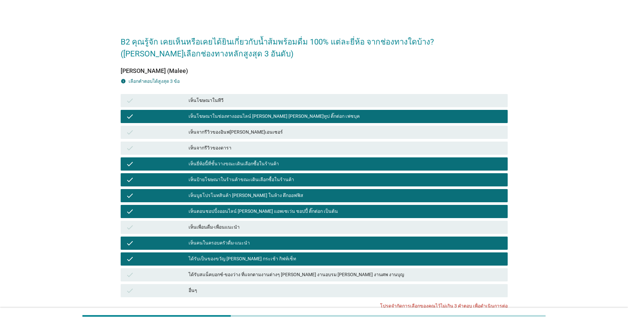
scroll to position [54, 0]
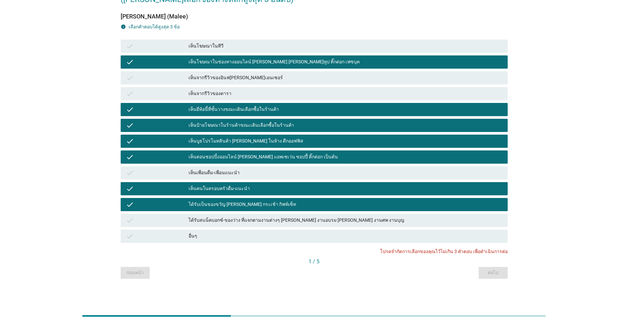
click at [242, 188] on div "เห็นคนในครอบครัวดื่ม-แนะนำ" at bounding box center [346, 189] width 314 height 8
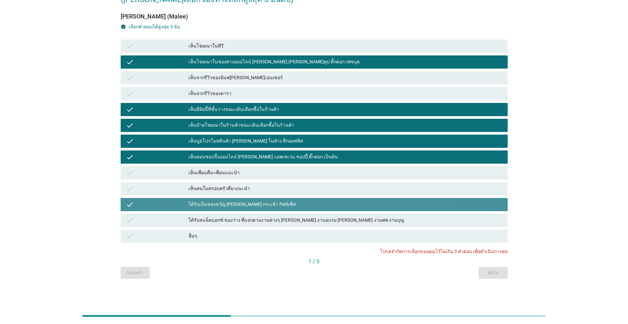
click at [242, 203] on div "ได้รับเป็นของขวัญ [PERSON_NAME] กระเช้า กิฟท์เซ็ท" at bounding box center [346, 204] width 314 height 8
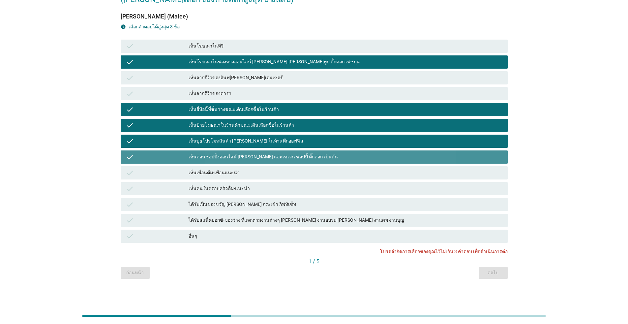
click at [248, 157] on div "เห็นตอนชอปปิ้งออนไลน์ [PERSON_NAME] แอพเซเว่น ชอปปี้ ติ๊กต่อก เป็นต้น" at bounding box center [346, 157] width 314 height 8
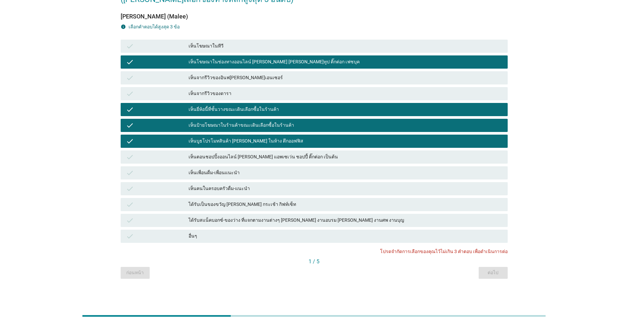
click at [246, 139] on div "เห็นบูธโปรโมทสินค้า [PERSON_NAME] ในห้าง ตึกออฟฟิส" at bounding box center [346, 141] width 314 height 8
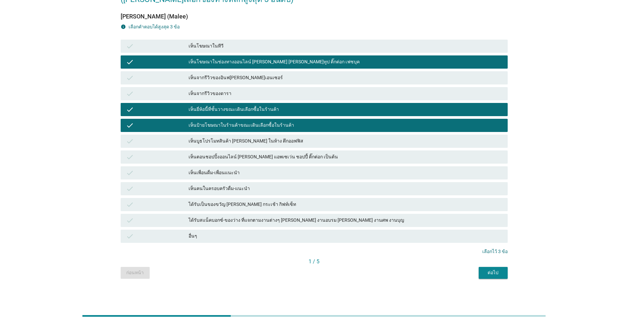
click at [324, 270] on div "ต่อไป" at bounding box center [493, 272] width 18 height 7
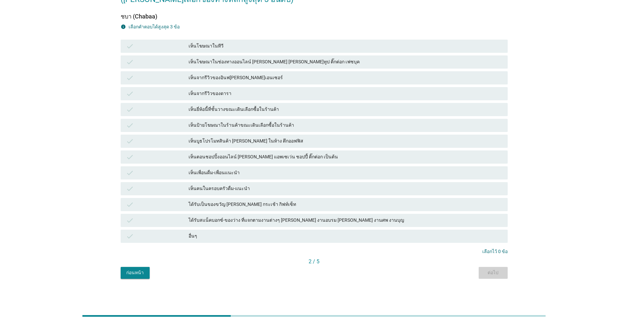
scroll to position [0, 0]
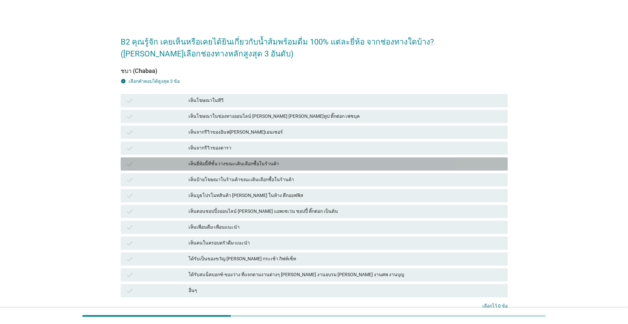
click at [216, 162] on div "เห็นยี่ห้อนี้ที่ชั้นวางขณะเดินเลือกซื้อในร้านค้า" at bounding box center [346, 164] width 314 height 8
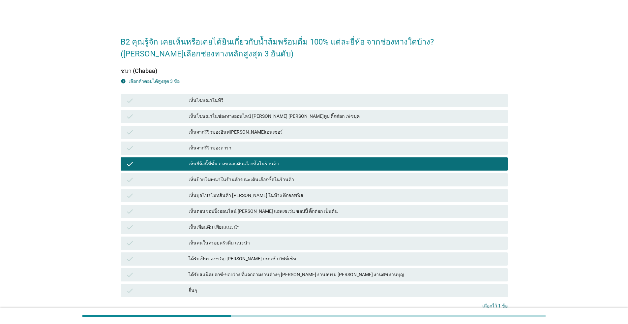
click at [220, 180] on div "เห็นป้ายโฆษณาในร้านค้าขณะเดินเลือกซื้อในร้านค้า" at bounding box center [346, 180] width 314 height 8
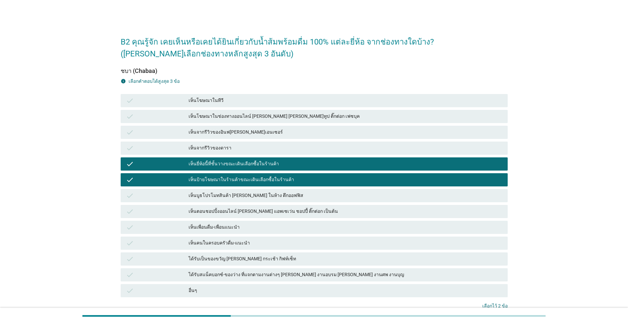
click at [230, 149] on div "เห็นจากรีวิวของดารา" at bounding box center [346, 148] width 314 height 8
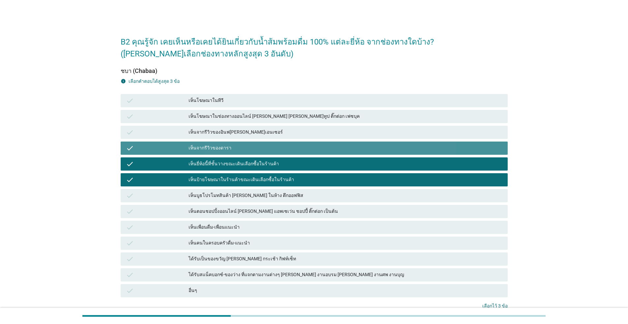
click at [230, 149] on div "เห็นจากรีวิวของดารา" at bounding box center [346, 148] width 314 height 8
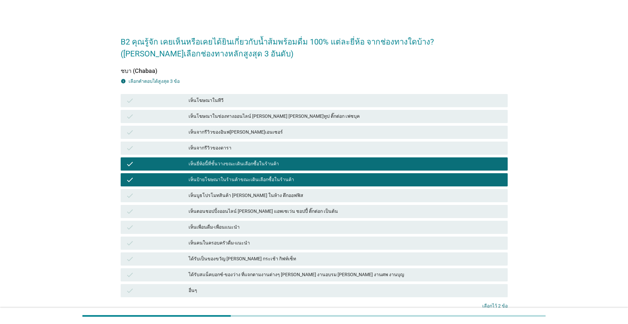
click at [238, 196] on div "เห็นบูธโปรโมทสินค้า [PERSON_NAME] ในห้าง ตึกออฟฟิส" at bounding box center [346, 195] width 314 height 8
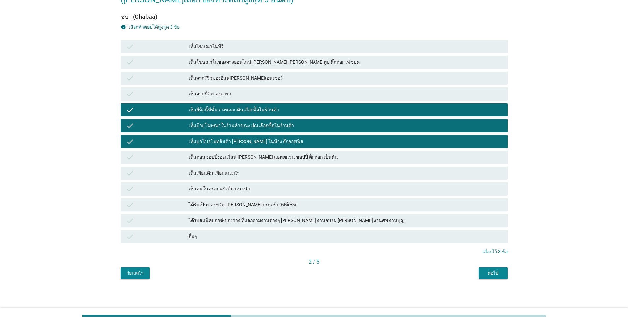
scroll to position [54, 0]
click at [324, 271] on div "ต่อไป" at bounding box center [493, 272] width 18 height 7
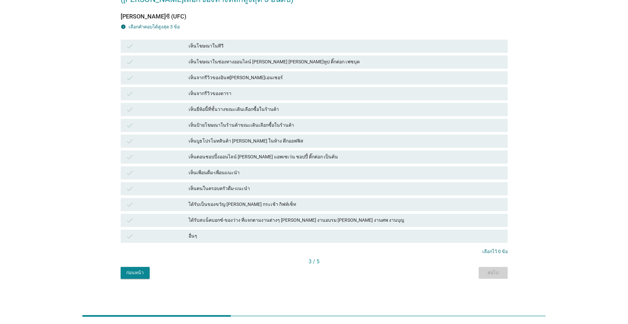
scroll to position [0, 0]
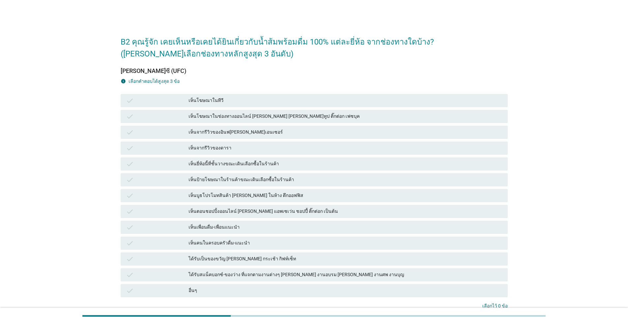
drag, startPoint x: 231, startPoint y: 163, endPoint x: 232, endPoint y: 169, distance: 5.8
click at [231, 163] on div "เห็นยี่ห้อนี้ที่ชั้นวางขณะเดินเลือกซื้อในร้านค้า" at bounding box center [346, 164] width 314 height 8
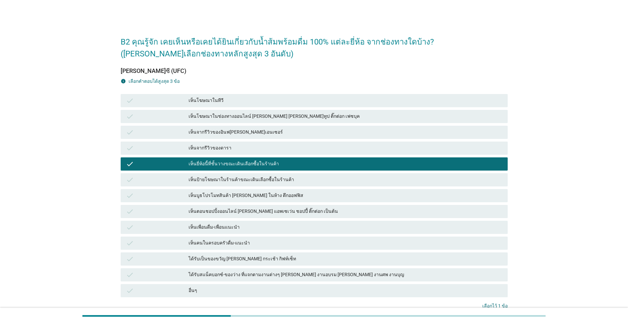
drag, startPoint x: 233, startPoint y: 178, endPoint x: 234, endPoint y: 186, distance: 7.3
click at [233, 179] on div "เห็นป้ายโฆษณาในร้านค้าขณะเดินเลือกซื้อในร้านค้า" at bounding box center [346, 180] width 314 height 8
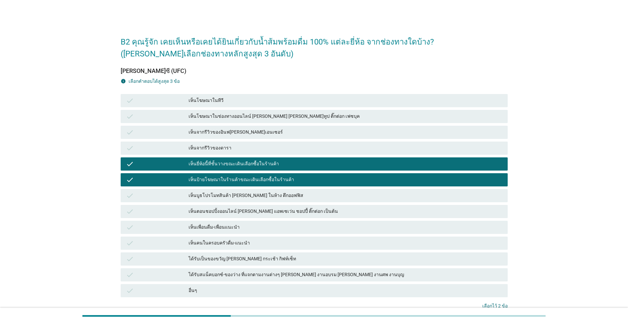
click at [234, 194] on div "เห็นบูธโปรโมทสินค้า [PERSON_NAME] ในห้าง ตึกออฟฟิส" at bounding box center [346, 195] width 314 height 8
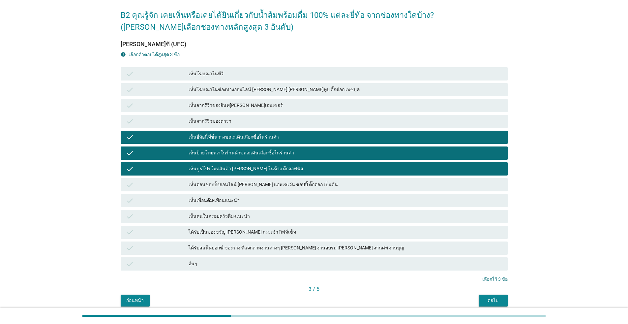
scroll to position [54, 0]
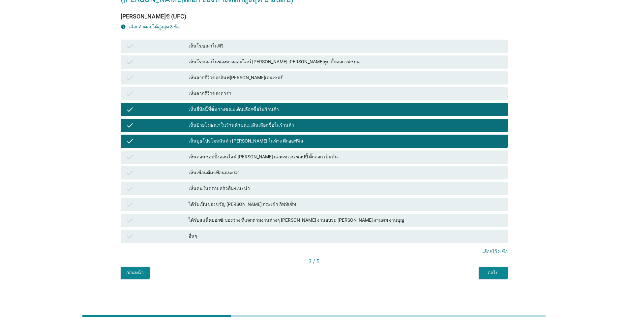
click at [324, 274] on div "ต่อไป" at bounding box center [493, 272] width 18 height 7
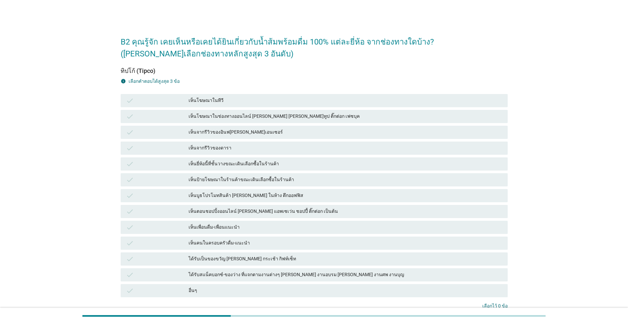
click at [223, 150] on div "เห็นจากรีวิวของดารา" at bounding box center [346, 148] width 314 height 8
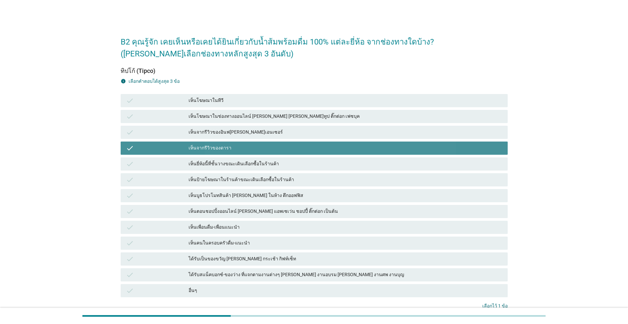
click at [223, 150] on div "เห็นจากรีวิวของดารา" at bounding box center [346, 148] width 314 height 8
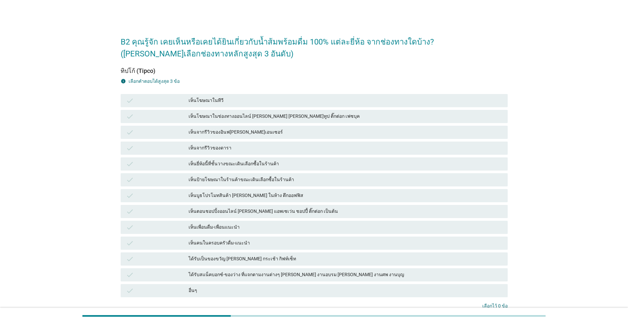
click at [216, 115] on div "เห็นโฆษณาในช่องทางออนไลน์ [PERSON_NAME] [PERSON_NAME]ทูป ติ๊กต่อก เฟซบุค" at bounding box center [346, 116] width 314 height 8
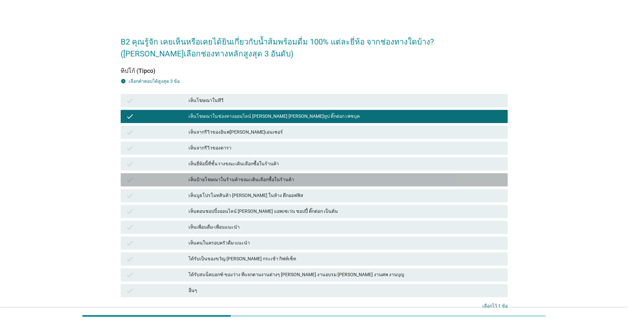
click at [231, 177] on div "เห็นป้ายโฆษณาในร้านค้าขณะเดินเลือกซื้อในร้านค้า" at bounding box center [346, 180] width 314 height 8
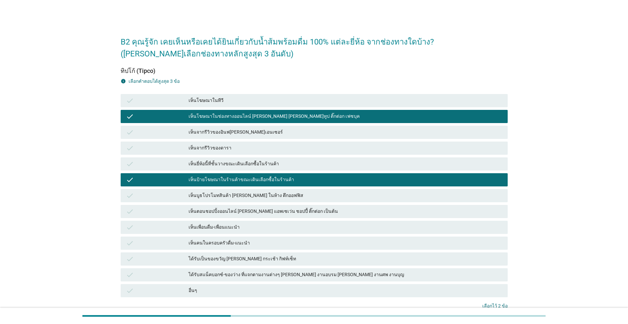
click at [238, 162] on div "เห็นยี่ห้อนี้ที่ชั้นวางขณะเดินเลือกซื้อในร้านค้า" at bounding box center [346, 164] width 314 height 8
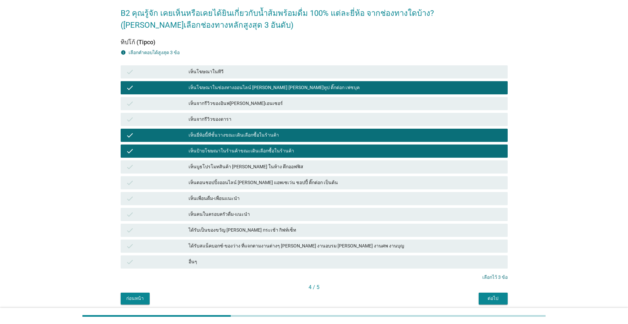
scroll to position [54, 0]
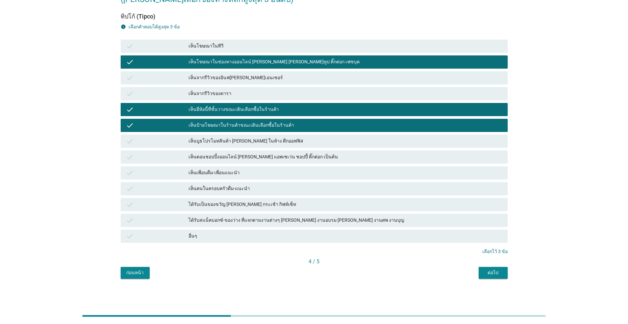
click at [324, 269] on div "ต่อไป" at bounding box center [493, 272] width 18 height 7
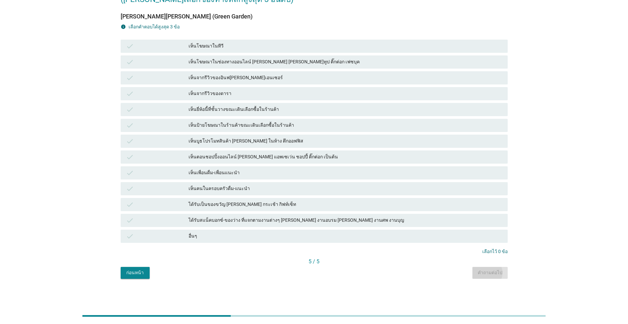
scroll to position [0, 0]
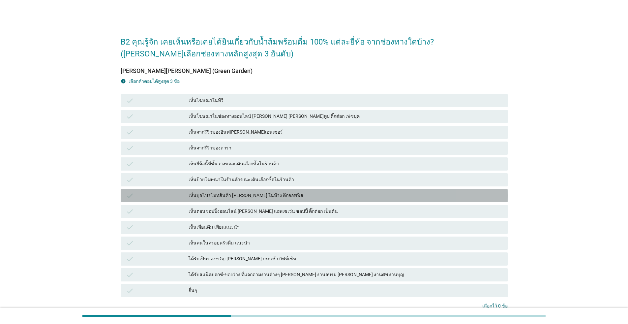
click at [242, 195] on div "เห็นบูธโปรโมทสินค้า [PERSON_NAME] ในห้าง ตึกออฟฟิส" at bounding box center [346, 195] width 314 height 8
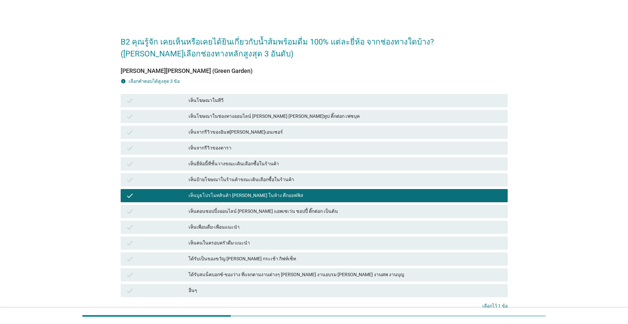
click at [245, 179] on div "เห็นป้ายโฆษณาในร้านค้าขณะเดินเลือกซื้อในร้านค้า" at bounding box center [346, 180] width 314 height 8
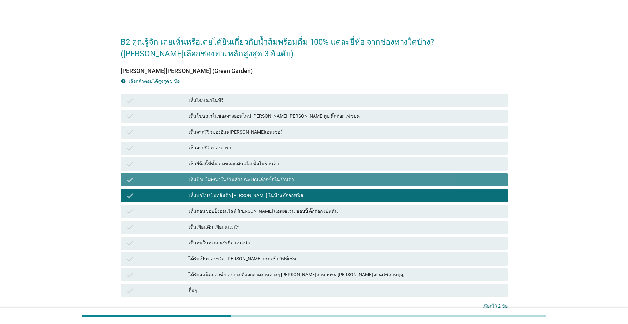
click at [247, 165] on div "เห็นยี่ห้อนี้ที่ชั้นวางขณะเดินเลือกซื้อในร้านค้า" at bounding box center [346, 164] width 314 height 8
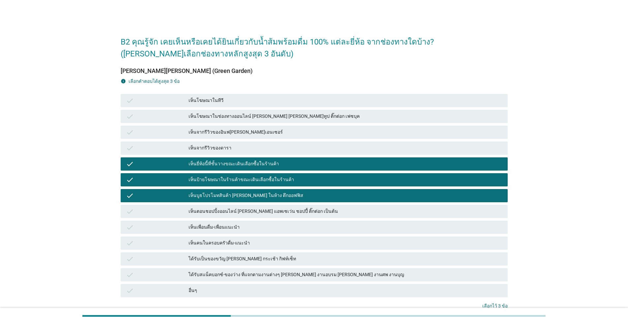
scroll to position [54, 0]
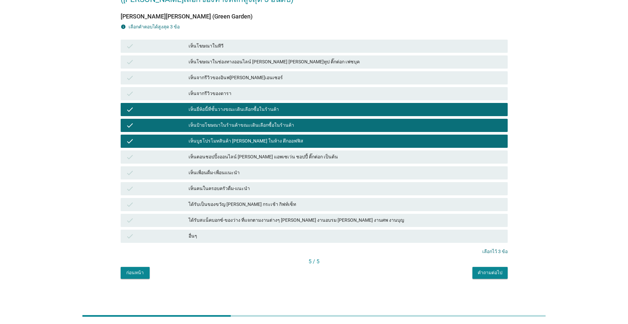
click at [324, 270] on div "คำถามต่อไป" at bounding box center [490, 272] width 25 height 7
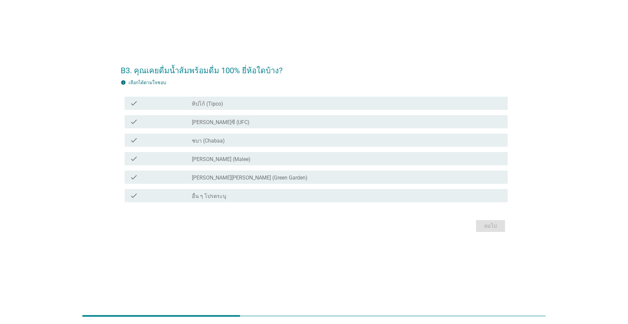
scroll to position [0, 0]
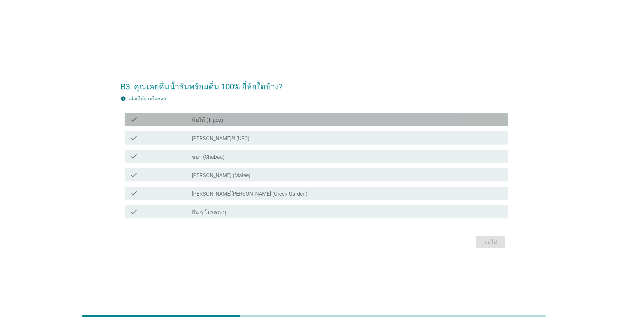
click at [233, 119] on div "check_box_outline_blank ทิปโก้ (Tipco)" at bounding box center [347, 119] width 310 height 8
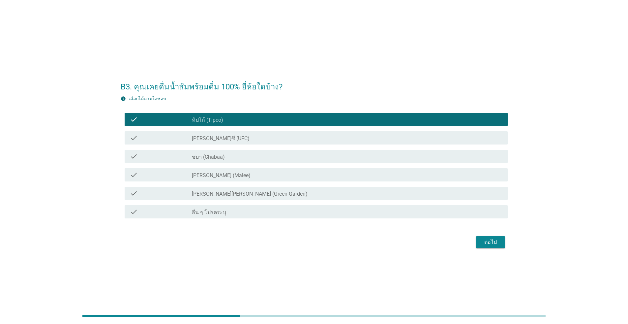
click at [234, 175] on div "check_box_outline_blank [PERSON_NAME] (Malee)" at bounding box center [347, 175] width 310 height 8
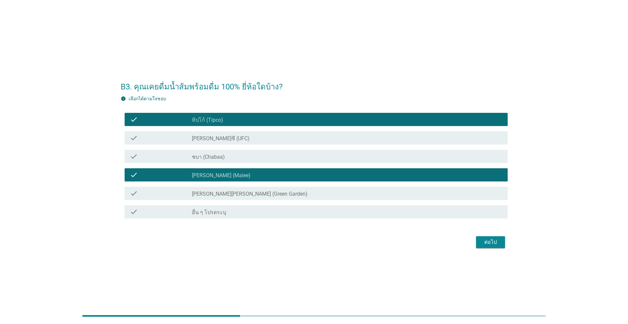
click at [241, 192] on label "[PERSON_NAME][PERSON_NAME] (Green Garden)" at bounding box center [250, 193] width 116 height 7
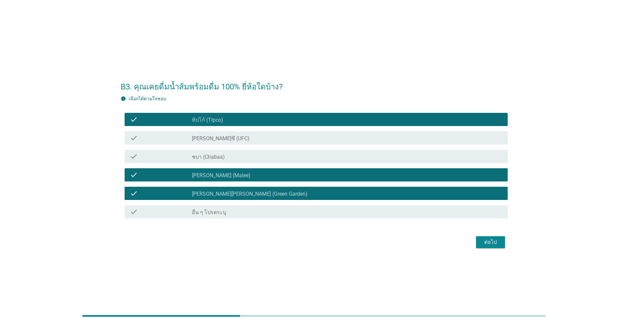
click at [324, 243] on div "ต่อไป" at bounding box center [490, 242] width 18 height 8
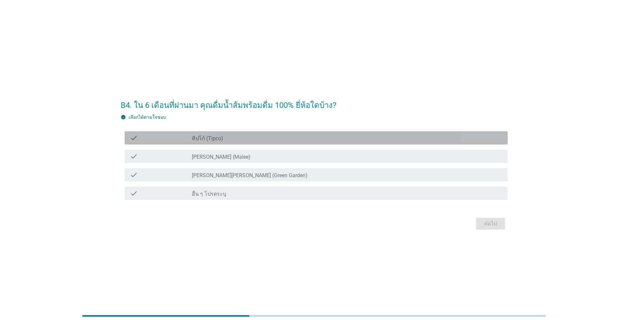
click at [227, 139] on div "check_box_outline_blank ทิปโก้ (Tipco)" at bounding box center [347, 138] width 310 height 8
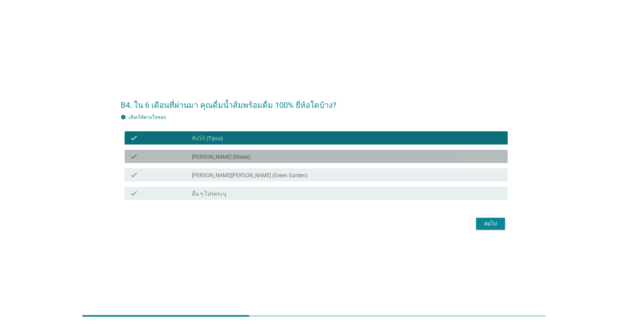
click at [230, 153] on div "check_box [PERSON_NAME] (Malee)" at bounding box center [347, 156] width 310 height 8
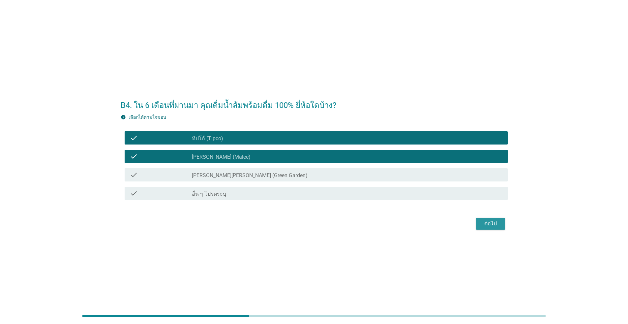
click at [324, 225] on div "ต่อไป" at bounding box center [490, 223] width 18 height 8
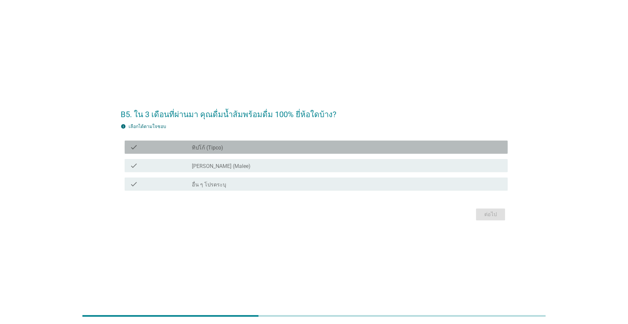
click at [248, 148] on div "check_box_outline_blank ทิปโก้ (Tipco)" at bounding box center [347, 147] width 310 height 8
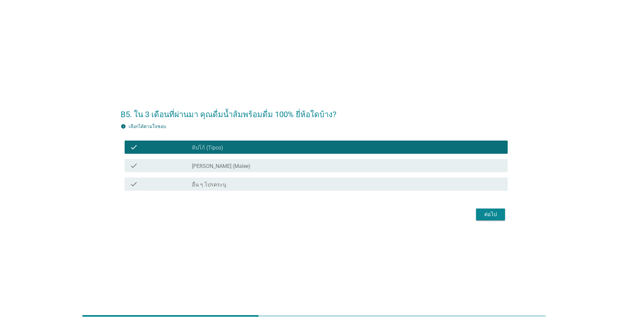
click at [252, 165] on div "check_box [PERSON_NAME] (Malee)" at bounding box center [347, 165] width 310 height 8
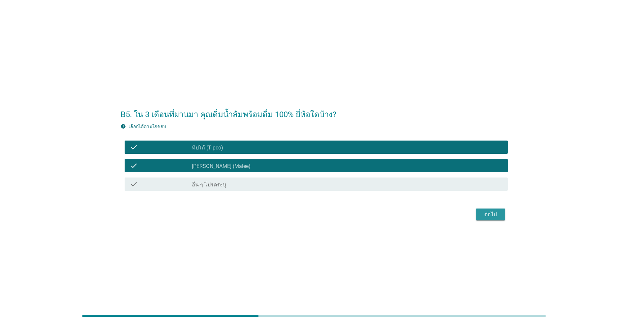
click at [324, 215] on div "ต่อไป" at bounding box center [490, 214] width 18 height 8
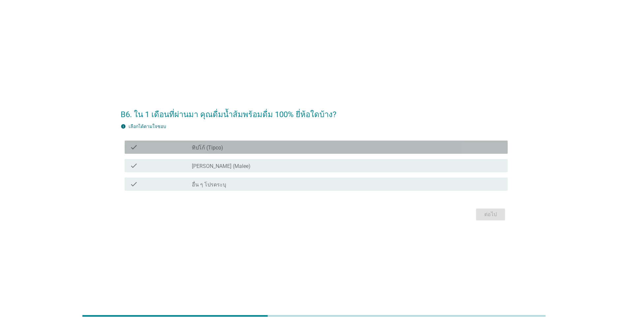
click at [251, 146] on div "check_box_outline_blank ทิปโก้ (Tipco)" at bounding box center [347, 147] width 310 height 8
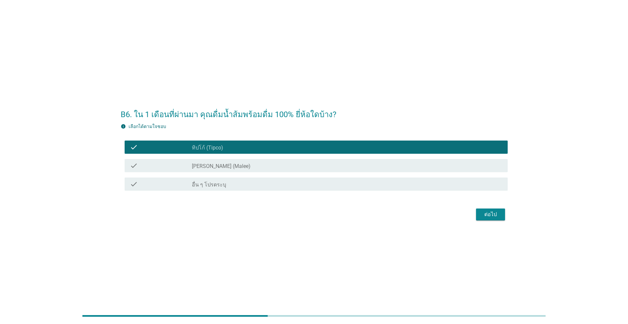
click at [324, 216] on div "ต่อไป" at bounding box center [490, 214] width 18 height 8
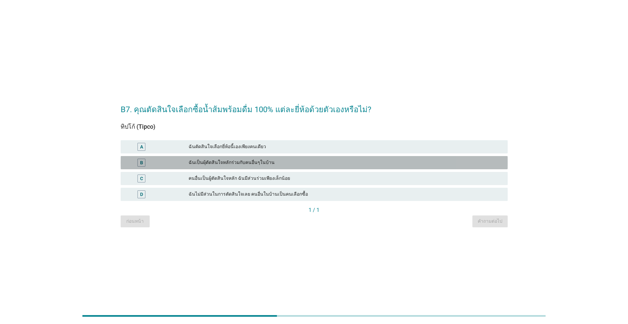
click at [243, 162] on div "ฉันเป็นผุ้ตัดสินใจหลักร่วมกับคนอื่นๆในบ้าน" at bounding box center [346, 163] width 314 height 8
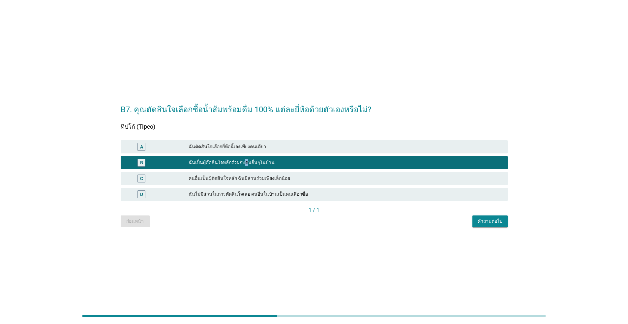
click at [324, 222] on button "คำถามต่อไป" at bounding box center [489, 221] width 35 height 12
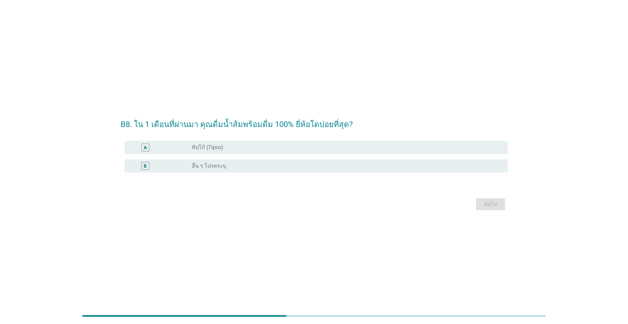
click at [189, 147] on div "A" at bounding box center [161, 147] width 62 height 8
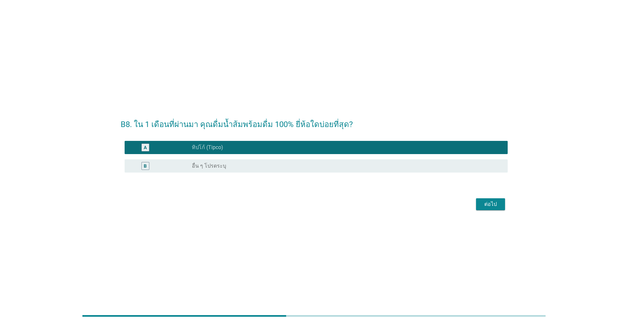
click at [324, 204] on div "ต่อไป" at bounding box center [490, 204] width 18 height 8
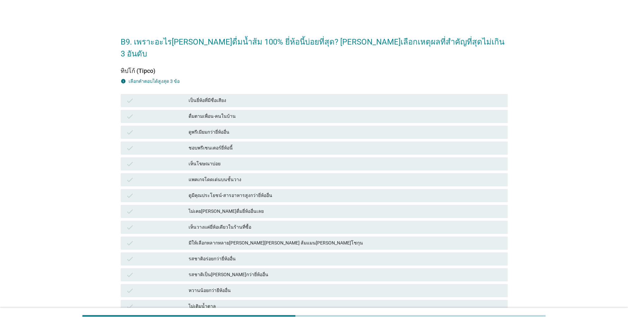
click at [228, 97] on div "เป็นยี่ห้อที่มีชื่อเสียง" at bounding box center [346, 101] width 314 height 8
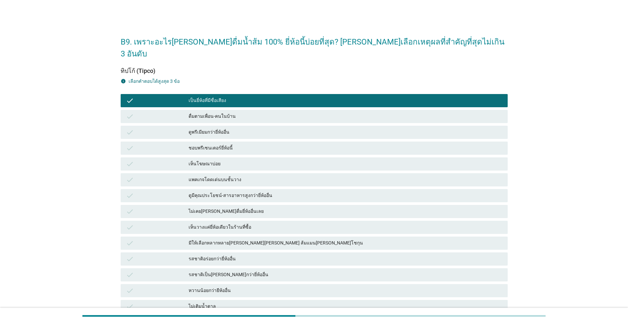
click at [235, 160] on div "เห็นโฆษณาบ่อย" at bounding box center [346, 164] width 314 height 8
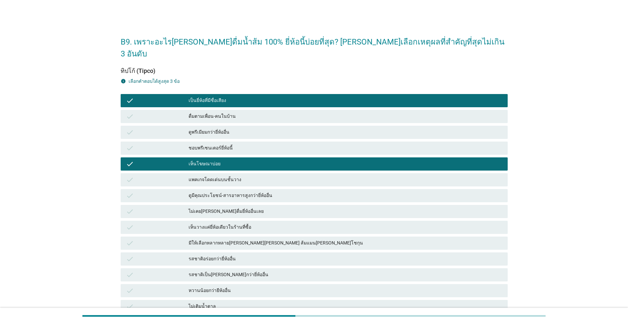
click at [237, 176] on div "แพคเกจโดดเด่นบนชั้นวาง" at bounding box center [346, 180] width 314 height 8
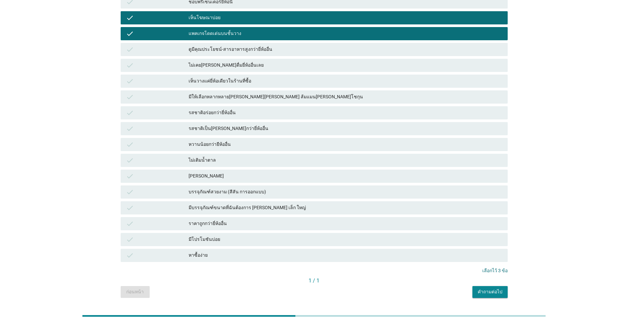
scroll to position [153, 0]
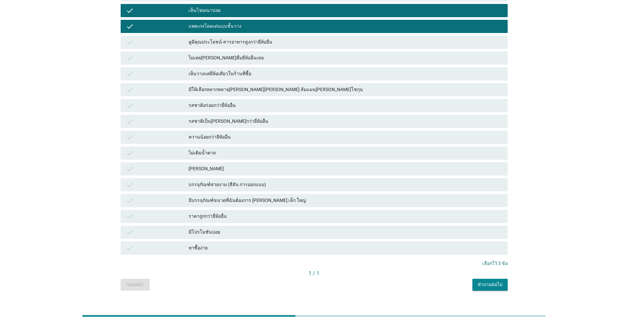
click at [324, 281] on div "คำถามต่อไป" at bounding box center [490, 284] width 25 height 7
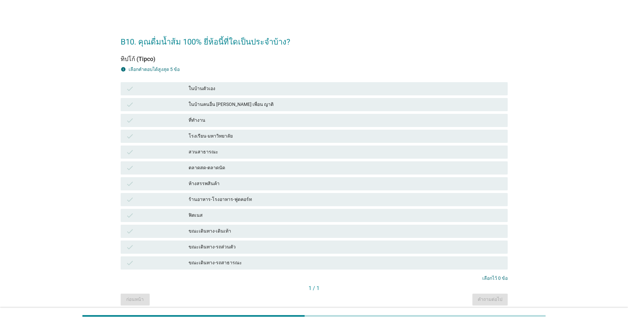
click at [209, 91] on div "ในบ้านตัวเอง" at bounding box center [346, 89] width 314 height 8
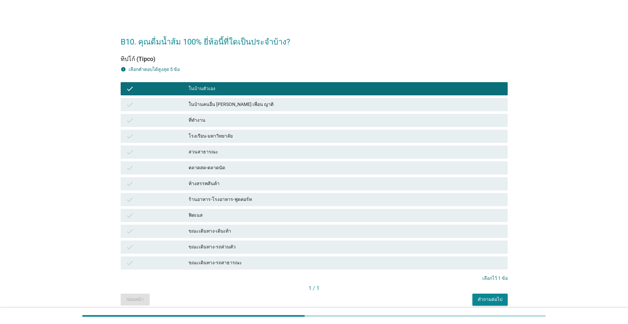
click at [234, 243] on div "ขณะเดินทาง-รถส่วนตัว" at bounding box center [346, 247] width 314 height 8
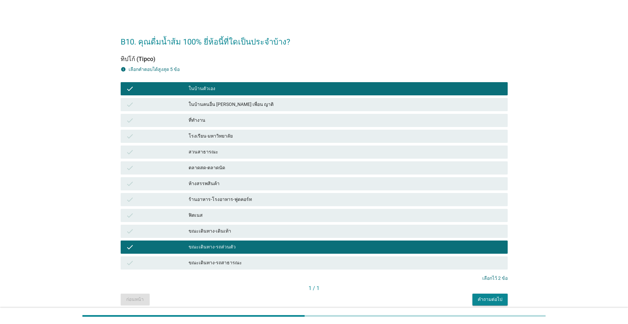
click at [230, 107] on div "ในบ้านคนอื่น [PERSON_NAME] เพื่อน ญาติ" at bounding box center [346, 105] width 314 height 8
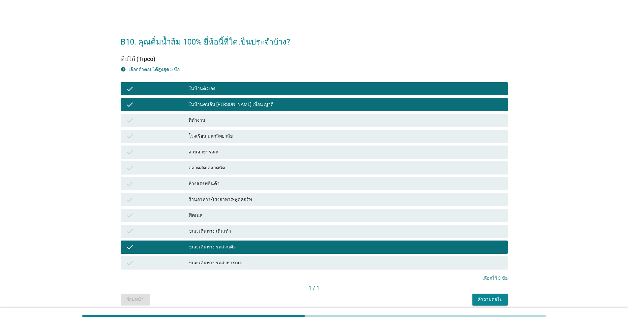
click at [220, 106] on div "ในบ้านคนอื่น [PERSON_NAME] เพื่อน ญาติ" at bounding box center [346, 105] width 314 height 8
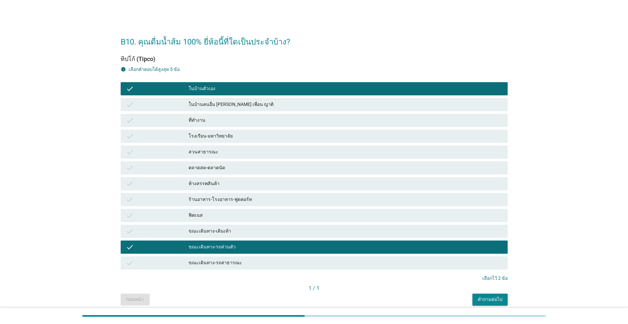
click at [220, 119] on div "ที่ทำงาน" at bounding box center [346, 120] width 314 height 8
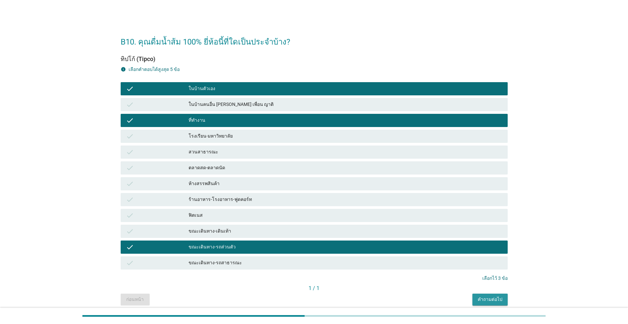
click at [324, 296] on div "คำถามต่อไป" at bounding box center [490, 299] width 25 height 7
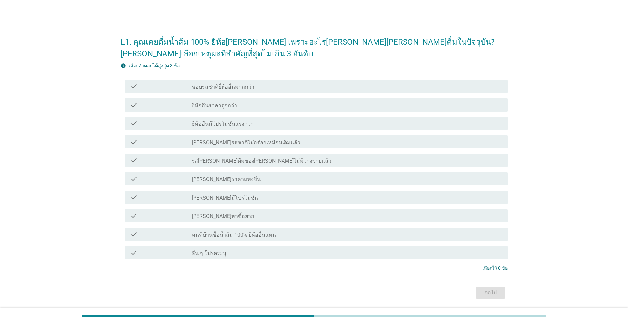
click at [221, 90] on div "check check_box_outline_blank ชอบรสชาติยี่ห้ออื่นมากกว่า" at bounding box center [316, 86] width 383 height 13
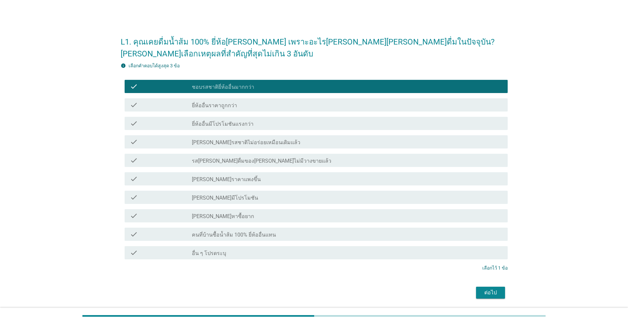
click at [257, 121] on div "check_box_outline_blank ยี่ห้ออื่นมีโปรโมชันแรงกว่า" at bounding box center [347, 123] width 310 height 8
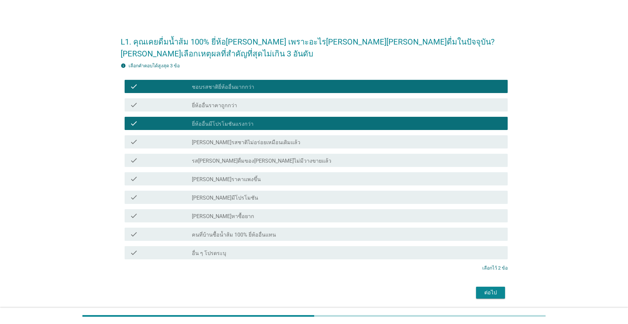
click at [233, 178] on div "check_box_outline_blank [PERSON_NAME]ราคาแพงขึ้น" at bounding box center [347, 179] width 310 height 8
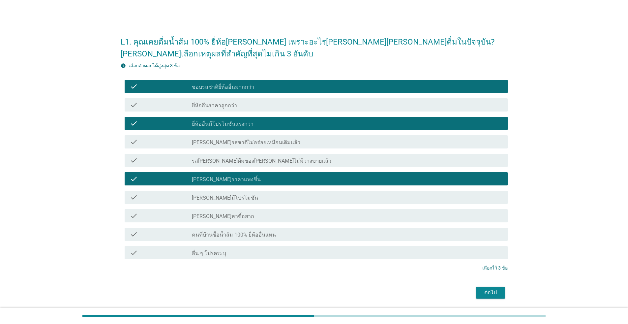
click at [324, 290] on div "ต่อไป" at bounding box center [490, 292] width 18 height 8
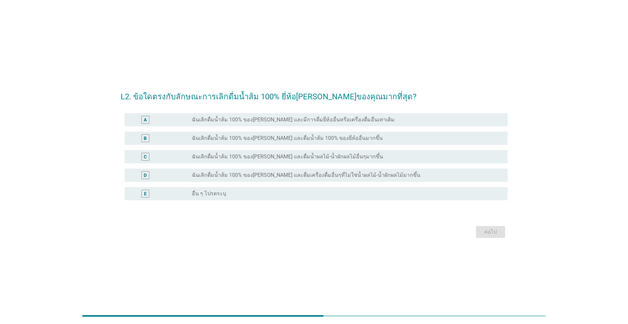
click at [324, 118] on div "radio_button_unchecked ฉันเลิกดื่มน้ำส้ม 100% ของ[PERSON_NAME] และมีการดื่มยี่ห…" at bounding box center [344, 119] width 305 height 7
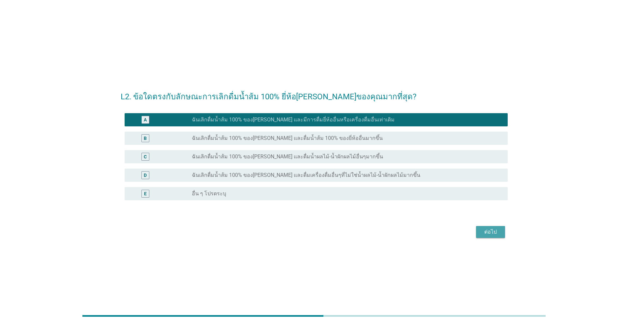
click at [324, 231] on div "ต่อไป" at bounding box center [490, 232] width 18 height 8
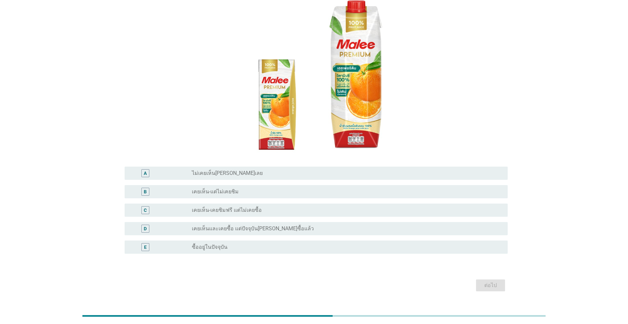
scroll to position [73, 0]
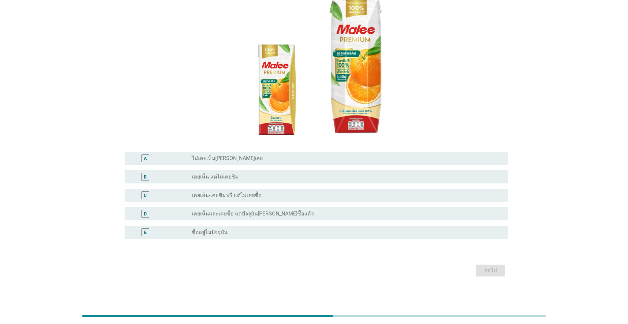
click at [249, 214] on label "เคยเห็นและเคยซื้อ แต่ปัจจุบัน[PERSON_NAME]ซื้อแล้ว" at bounding box center [253, 213] width 122 height 7
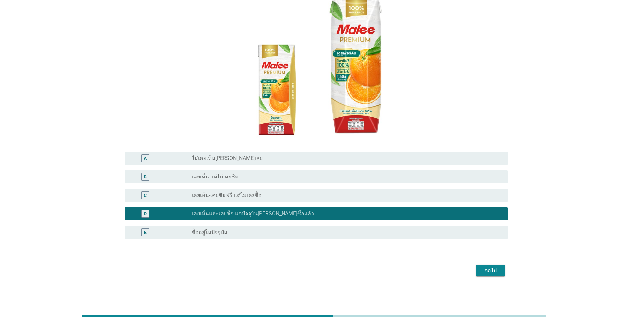
click at [324, 268] on div "ต่อไป" at bounding box center [490, 270] width 18 height 8
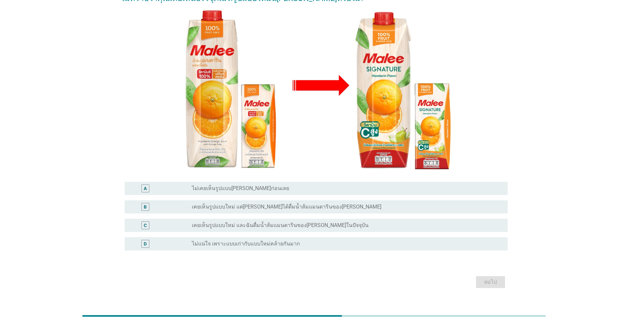
scroll to position [79, 0]
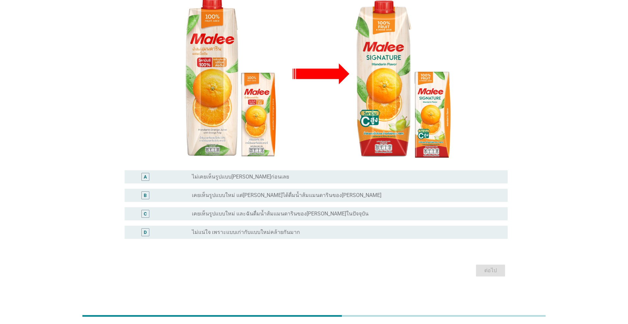
click at [276, 232] on label "ไม่แน่ใจ เพราะแบบเก่ากับแบบใหม่คล้ายกันมาก" at bounding box center [246, 232] width 108 height 7
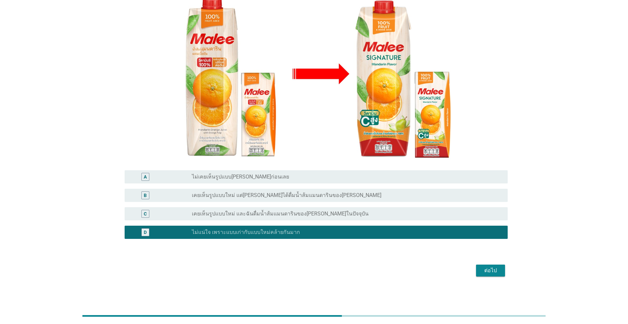
click at [324, 273] on div "ต่อไป" at bounding box center [490, 270] width 18 height 8
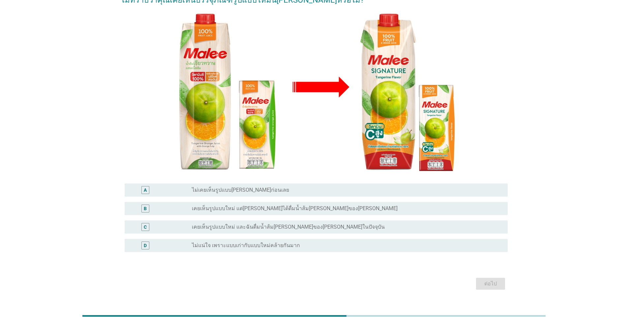
scroll to position [66, 0]
click at [274, 248] on label "ไม่แน่ใจ เพราะแบบเก่ากับแบบใหม่คล้ายกันมาก" at bounding box center [246, 245] width 108 height 7
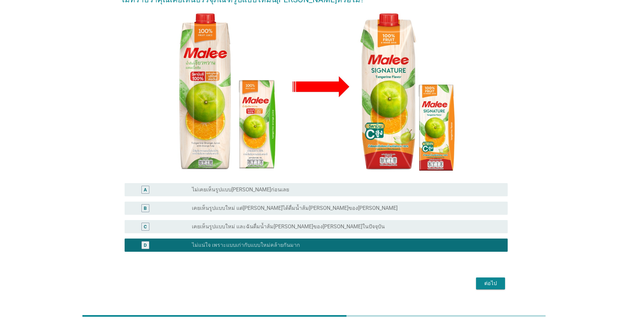
click at [324, 282] on div "ต่อไป" at bounding box center [490, 283] width 18 height 8
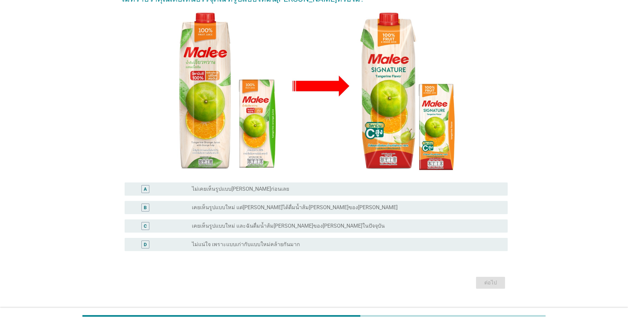
scroll to position [79, 0]
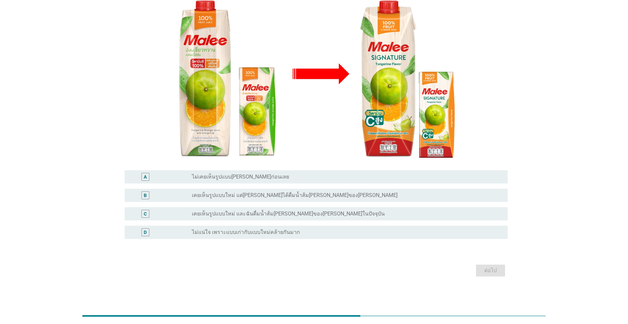
click at [277, 235] on label "ไม่แน่ใจ เพราะแบบเก่ากับแบบใหม่คล้ายกันมาก" at bounding box center [246, 232] width 108 height 7
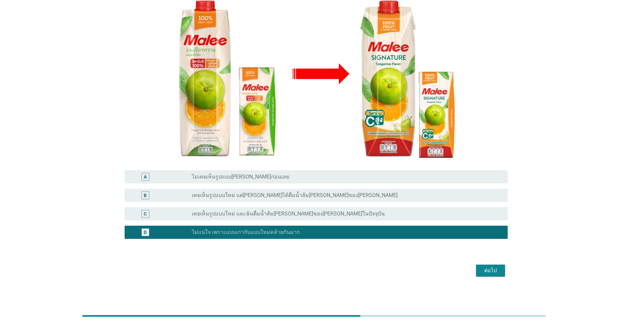
click at [324, 269] on div "ต่อไป" at bounding box center [490, 270] width 18 height 8
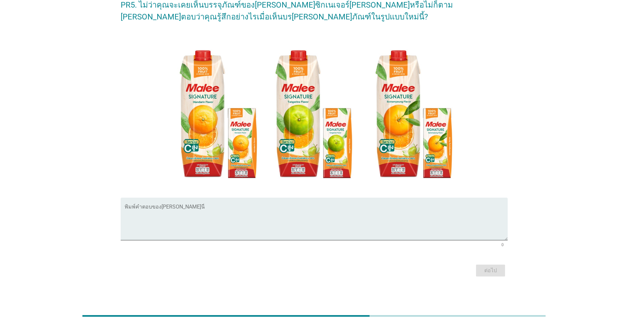
scroll to position [0, 0]
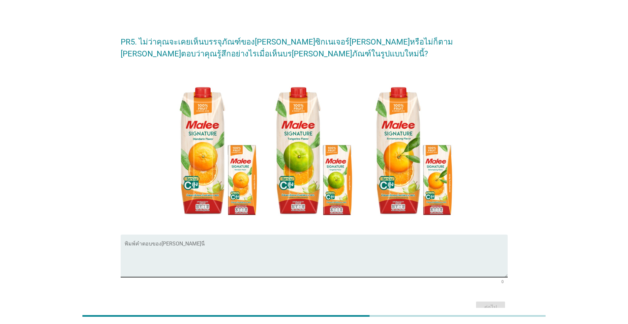
click at [303, 259] on textarea "พิมพ์คำตอบของคุณ ที่นี่" at bounding box center [316, 259] width 383 height 35
type textarea "ล"
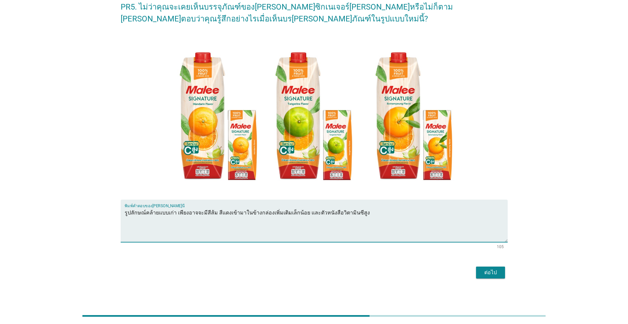
scroll to position [38, 0]
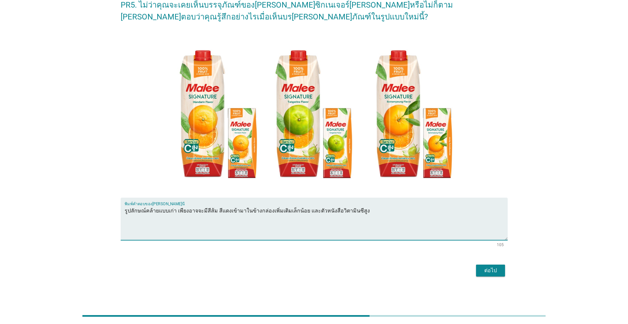
type textarea "รูปลักษณ์คล้ายแบบเก่า เพียงอาจจะมีสีส้ม สีแดงเข้ามาในข้างกล่องเพิ่มเติมเล็กน้อย…"
click at [324, 269] on div "ต่อไป" at bounding box center [490, 270] width 18 height 8
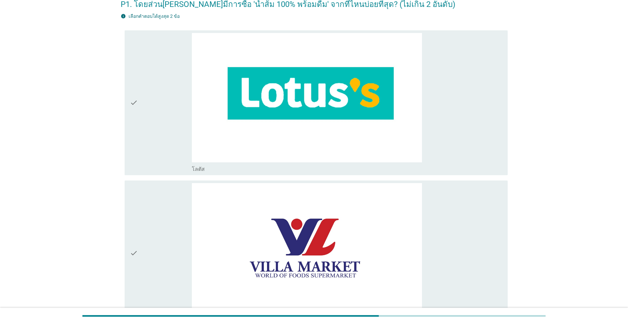
scroll to position [0, 0]
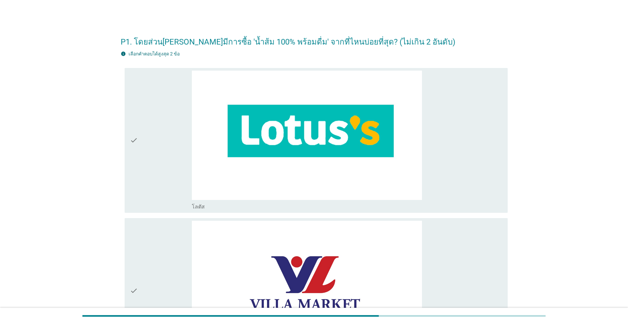
click at [155, 146] on div "check" at bounding box center [161, 141] width 62 height 140
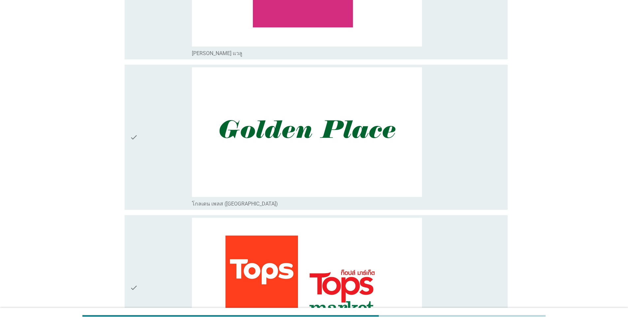
scroll to position [1154, 0]
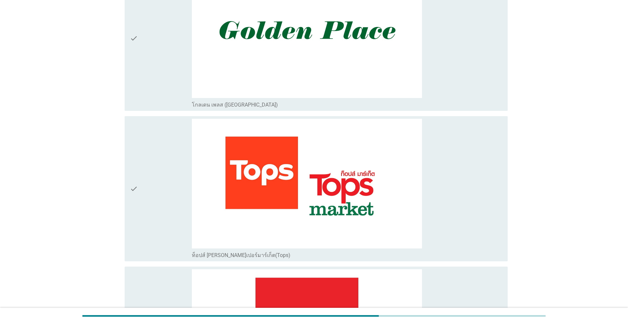
click at [164, 161] on div "check" at bounding box center [161, 189] width 62 height 140
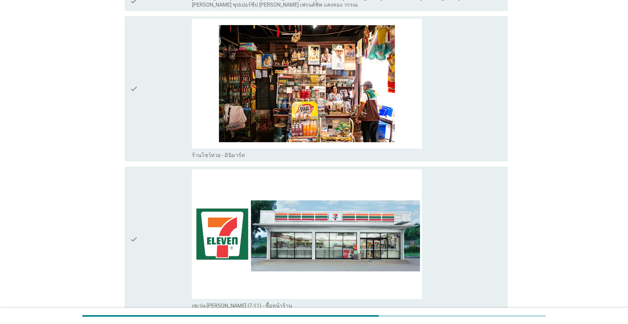
scroll to position [1648, 0]
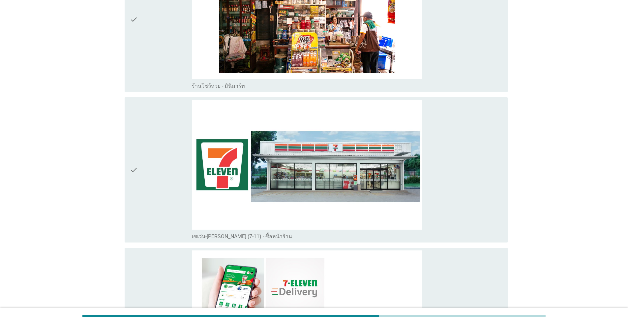
click at [166, 159] on div "check" at bounding box center [161, 170] width 62 height 140
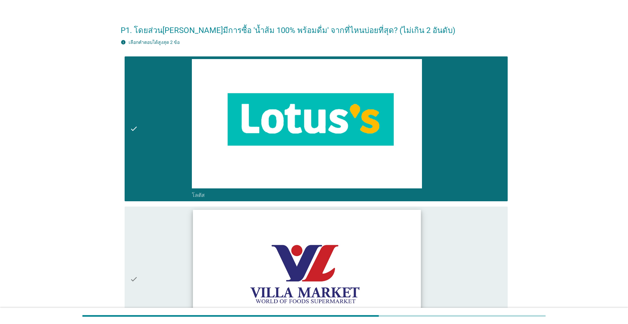
scroll to position [0, 0]
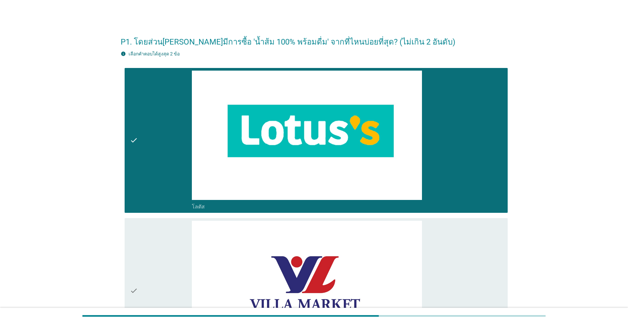
click at [146, 172] on div "check" at bounding box center [161, 141] width 62 height 140
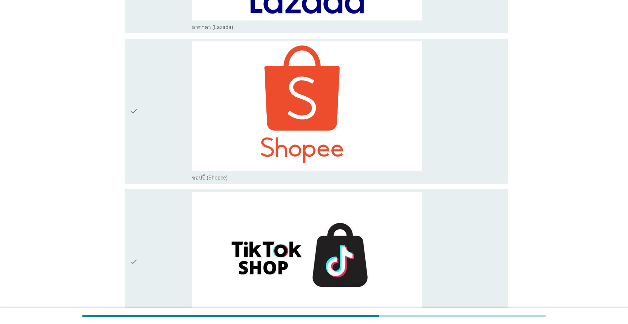
scroll to position [2554, 0]
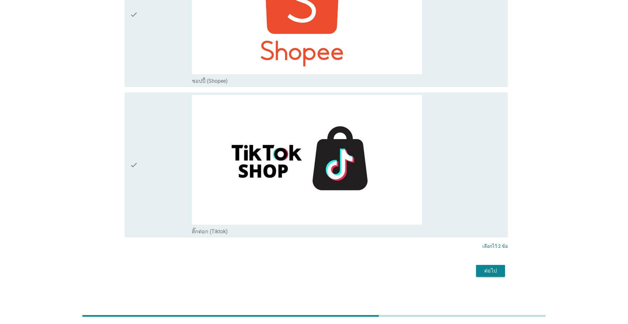
click at [324, 271] on div "ต่อไป" at bounding box center [490, 271] width 18 height 8
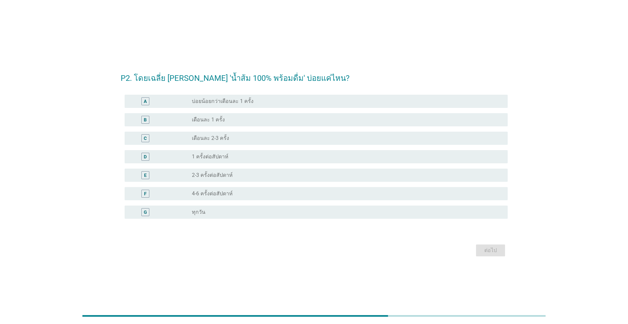
click at [228, 157] on div "radio_button_unchecked 1 ครั้งต่อสัปดาห์" at bounding box center [344, 156] width 305 height 7
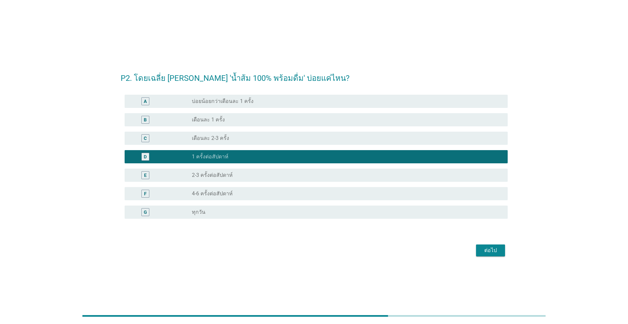
click at [324, 252] on div "ต่อไป" at bounding box center [490, 250] width 18 height 8
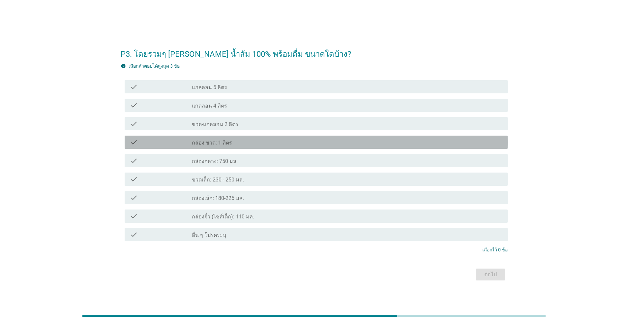
click at [238, 144] on div "check_box_outline_blank กล่อง-ขวด: 1 ลิตร" at bounding box center [347, 142] width 310 height 8
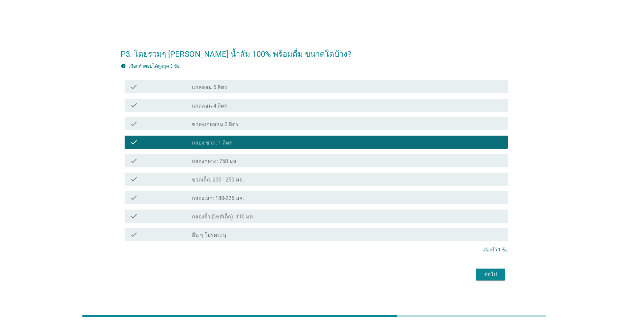
click at [247, 195] on div "check_box_outline_blank กล่องเล็ก: 180-225 มล." at bounding box center [347, 197] width 310 height 8
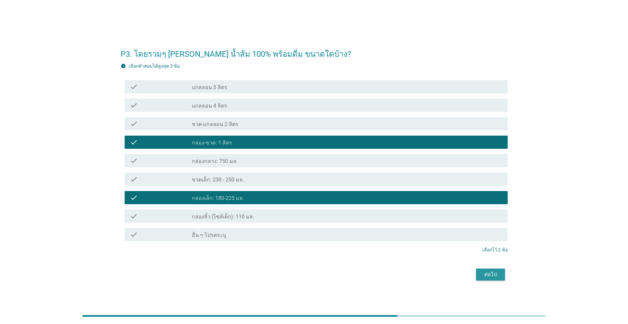
click at [324, 274] on div "ต่อไป" at bounding box center [490, 274] width 18 height 8
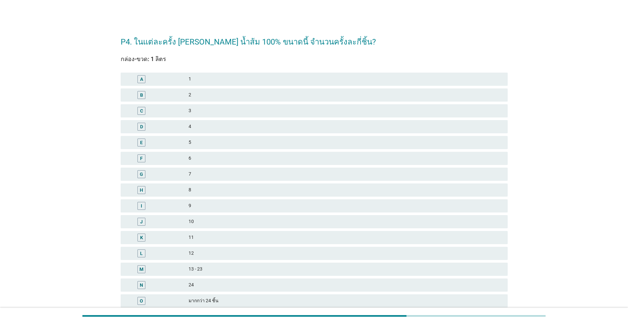
click at [217, 95] on div "2" at bounding box center [346, 95] width 314 height 8
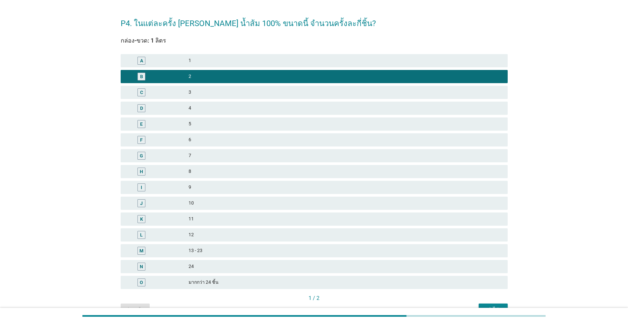
scroll to position [55, 0]
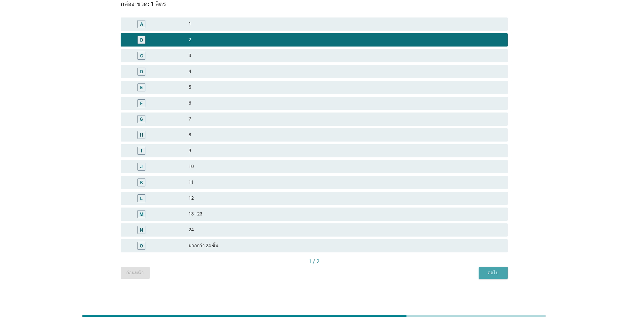
click at [324, 274] on div "ต่อไป" at bounding box center [493, 272] width 18 height 7
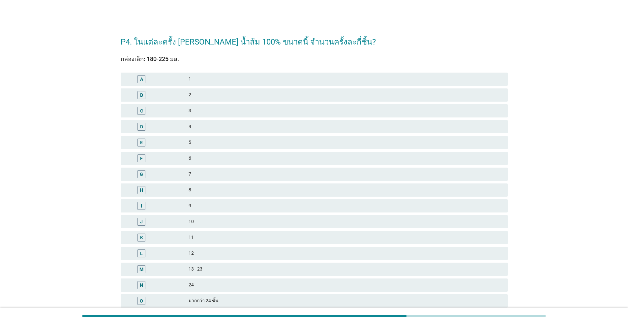
click at [207, 94] on div "2" at bounding box center [346, 95] width 314 height 8
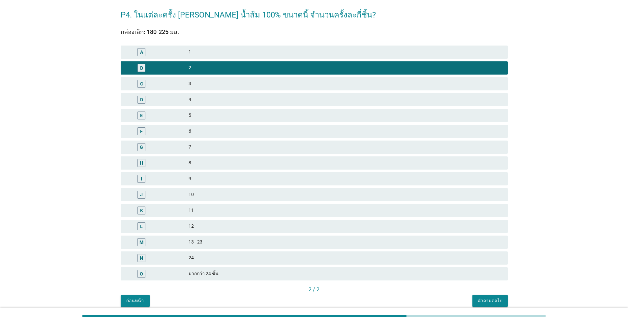
scroll to position [55, 0]
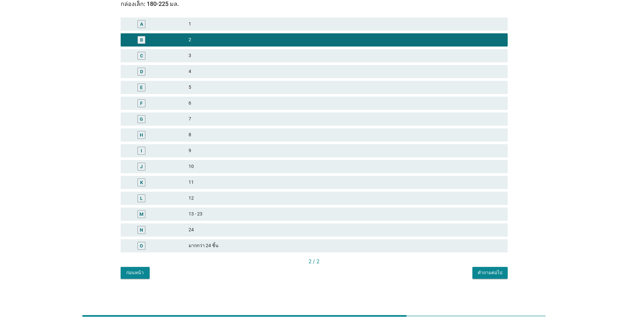
click at [324, 269] on div "คำถามต่อไป" at bounding box center [490, 272] width 25 height 7
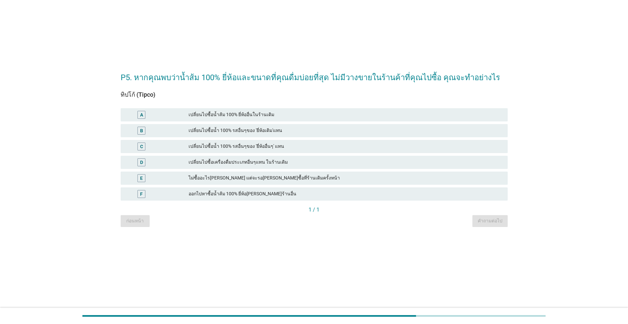
scroll to position [0, 0]
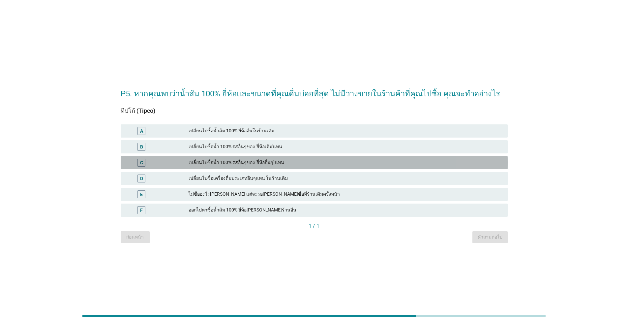
click at [278, 163] on div "เปลี่ยนไปซื้อน้ำ 100% รสอื่นๆของ 'ยี่ห้ออื่นๆ' แทน" at bounding box center [346, 163] width 314 height 8
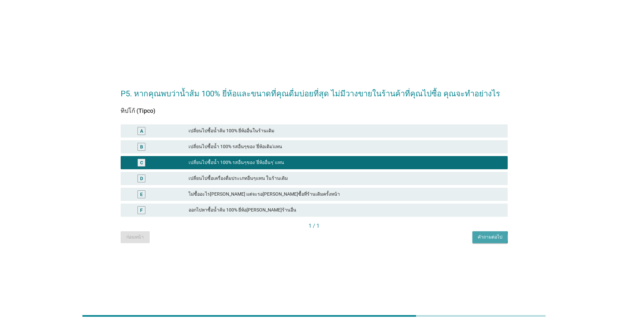
click at [324, 238] on div "คำถามต่อไป" at bounding box center [490, 236] width 25 height 7
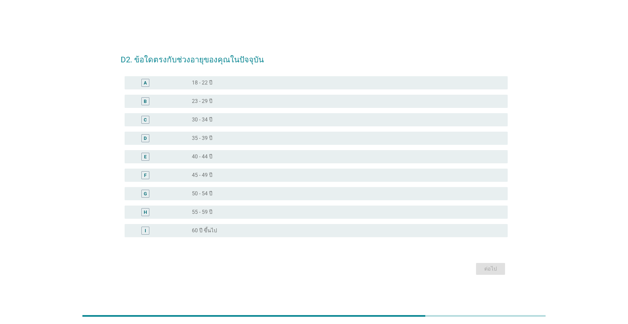
click at [212, 172] on label "45 - 49 ปี" at bounding box center [202, 175] width 20 height 7
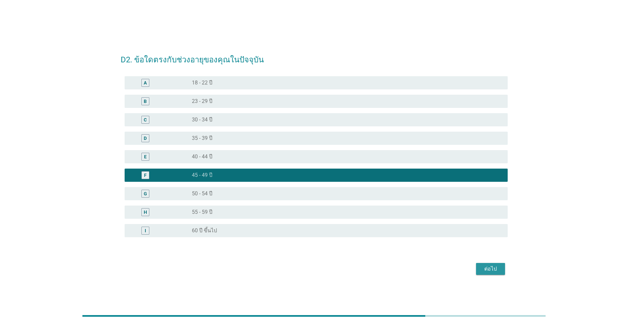
click at [324, 268] on div "ต่อไป" at bounding box center [490, 269] width 18 height 8
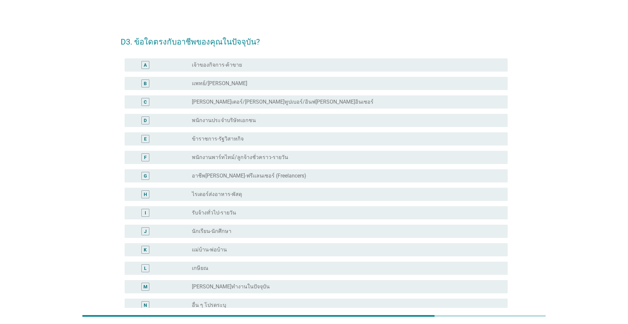
click at [209, 123] on label "พนักงานประจำบริษัทเอกชน" at bounding box center [224, 120] width 64 height 7
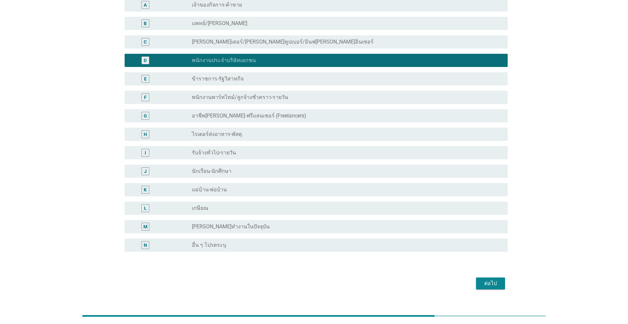
scroll to position [66, 0]
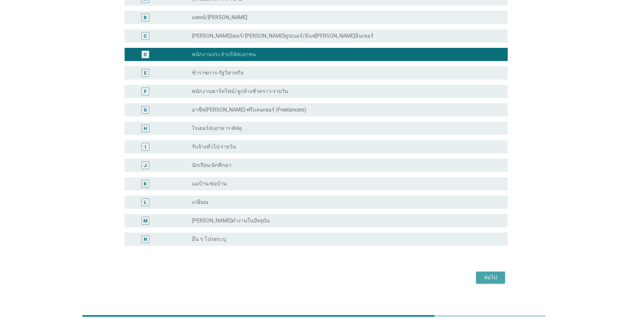
click at [324, 277] on div "ต่อไป" at bounding box center [490, 277] width 18 height 8
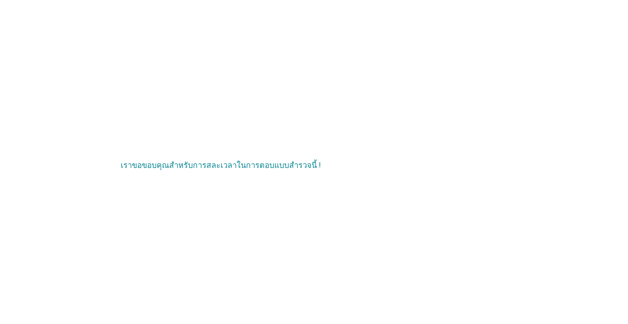
scroll to position [0, 0]
